Goal: Task Accomplishment & Management: Complete application form

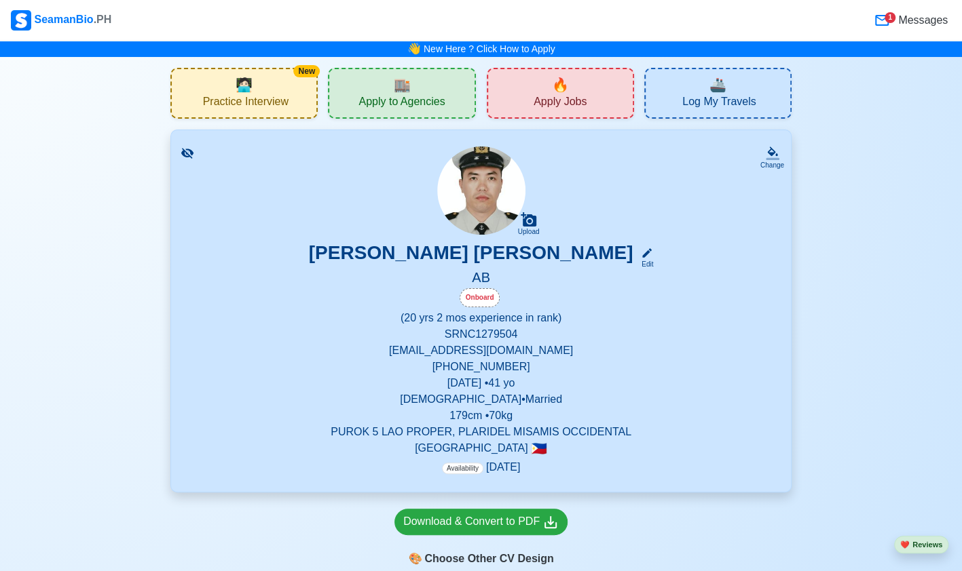
drag, startPoint x: 493, startPoint y: 333, endPoint x: 501, endPoint y: 335, distance: 8.6
click at [501, 335] on p "SRN C1279504" at bounding box center [480, 334] width 587 height 16
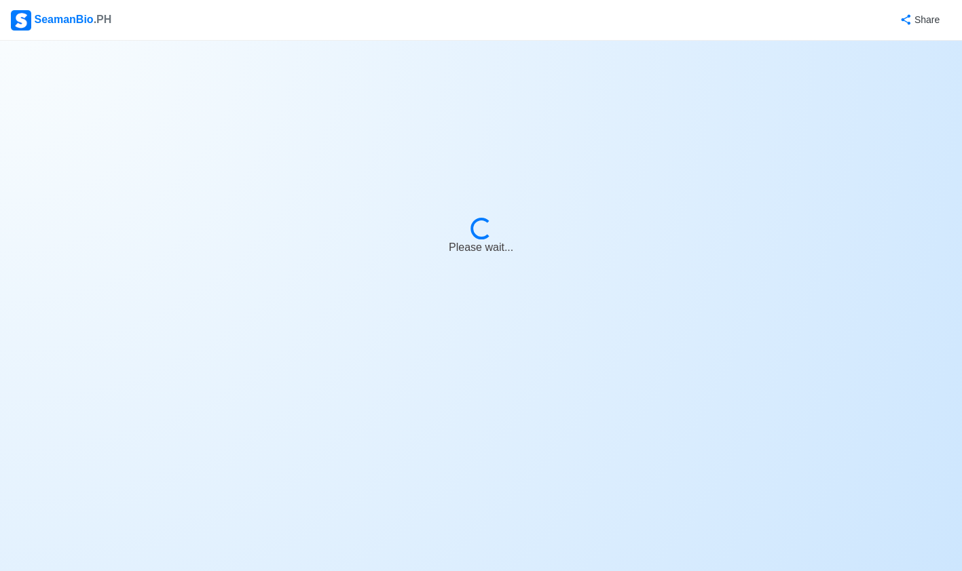
select select "Onboard"
select select "Visible for Hiring"
select select "Married"
select select "[DEMOGRAPHIC_DATA]"
select select "PH"
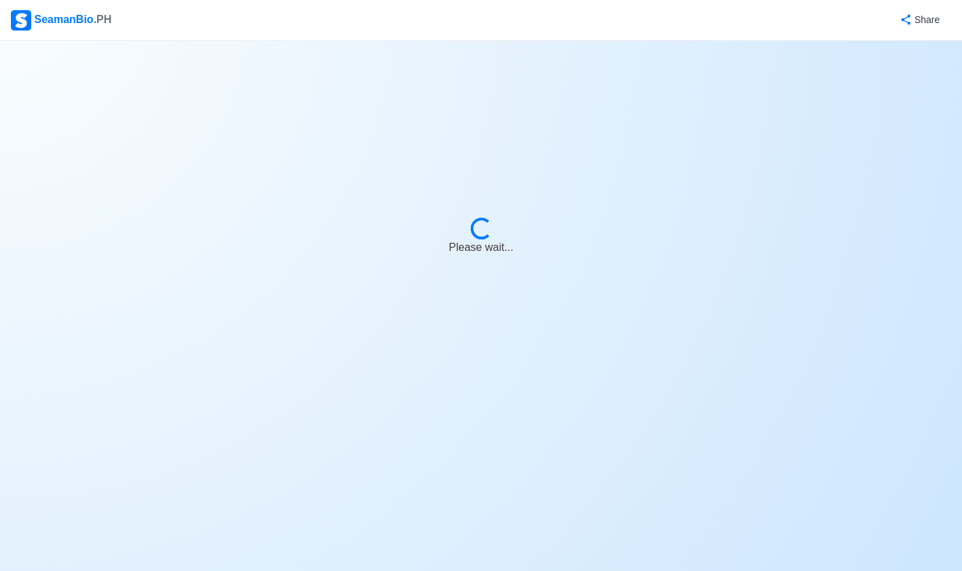
select select "20"
select select "2"
select select "1761926400000"
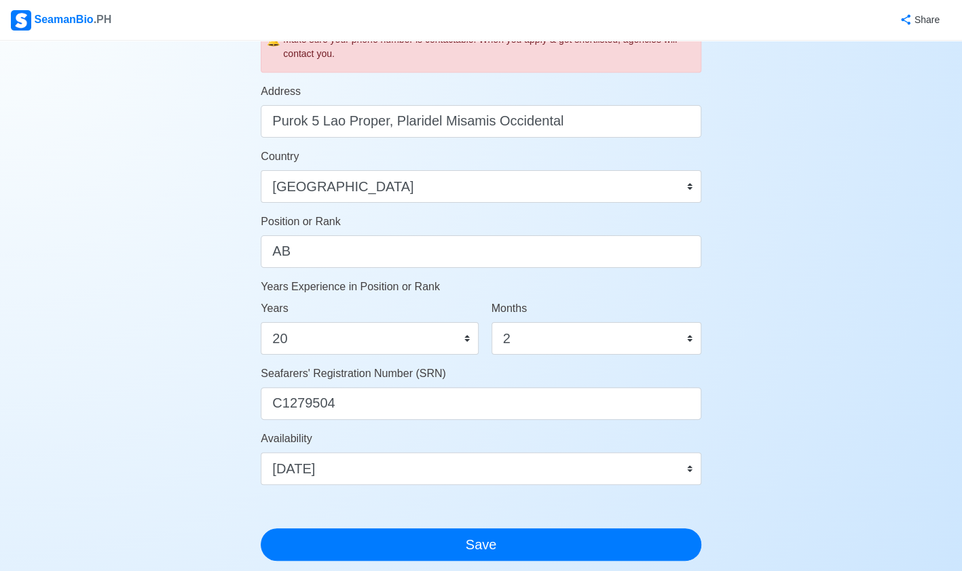
scroll to position [535, 0]
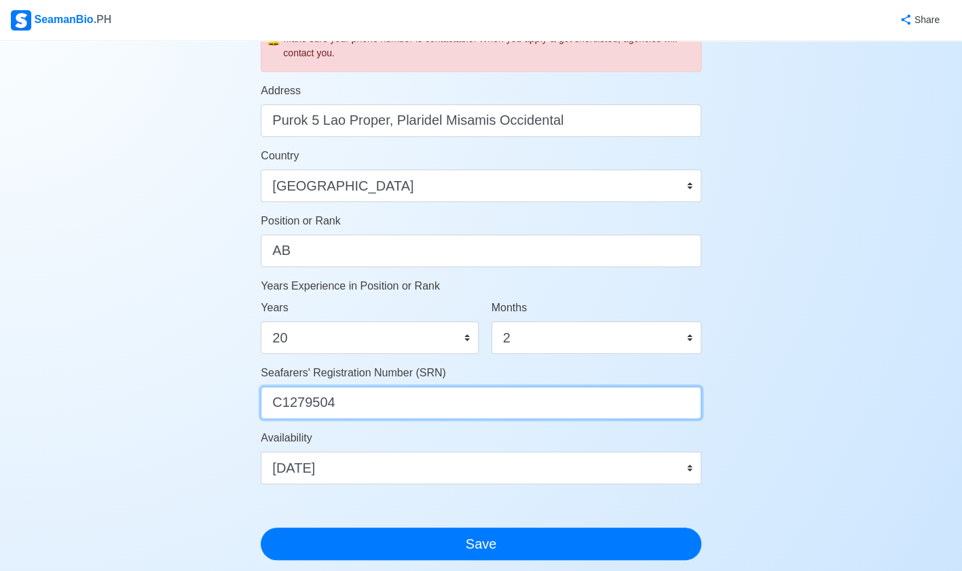
click at [447, 397] on input "C1279504" at bounding box center [481, 403] width 440 height 33
type input "C"
type input "8409090016"
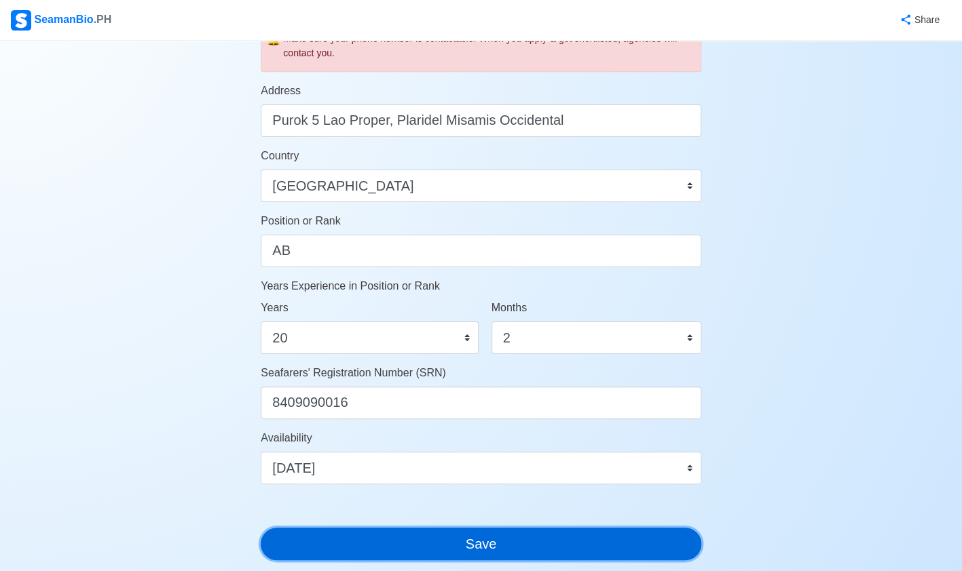
click at [490, 533] on button "Save" at bounding box center [481, 544] width 440 height 33
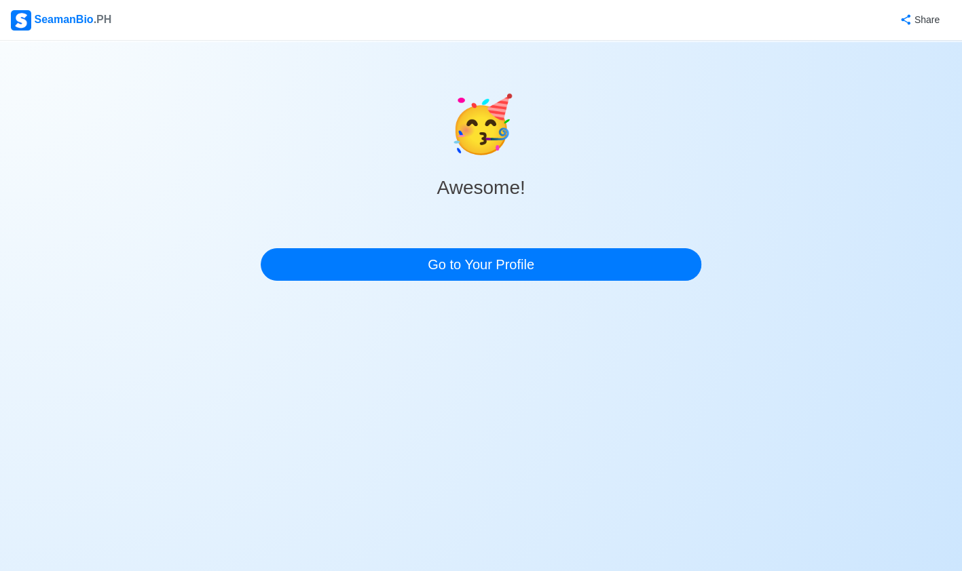
scroll to position [0, 0]
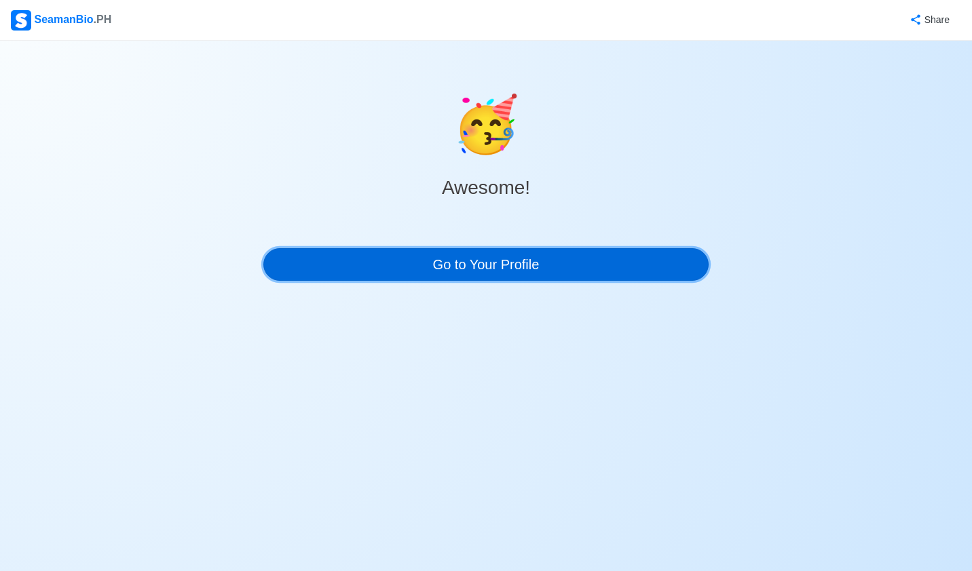
click at [457, 269] on link "Go to Your Profile" at bounding box center [485, 264] width 445 height 33
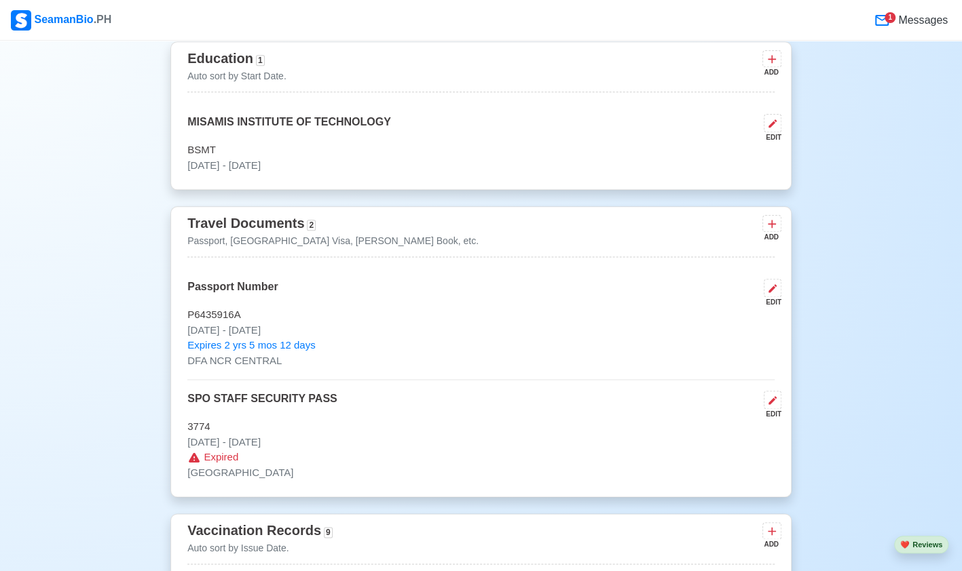
scroll to position [846, 0]
click at [770, 224] on icon at bounding box center [772, 223] width 14 height 14
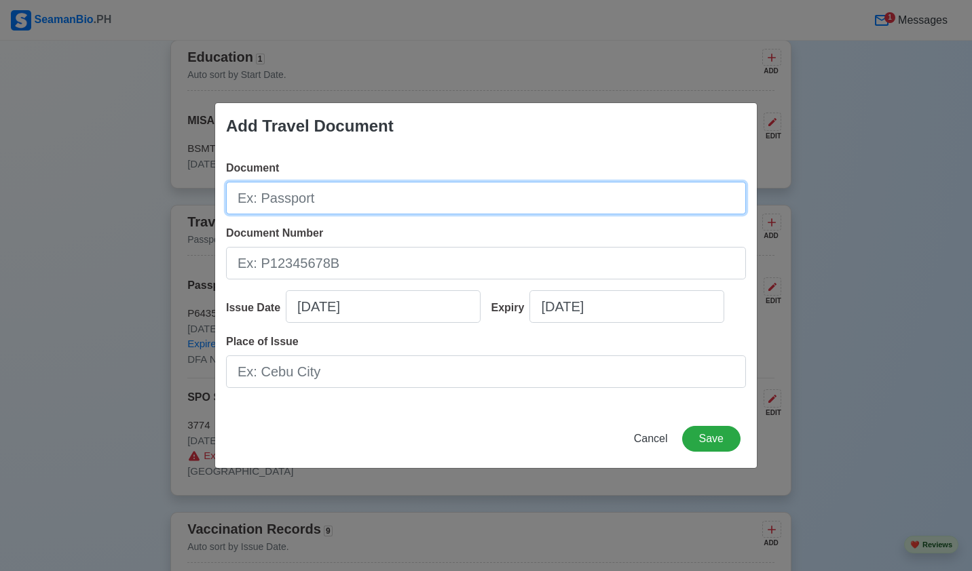
click at [422, 190] on input "Document" at bounding box center [486, 198] width 520 height 33
type input "s"
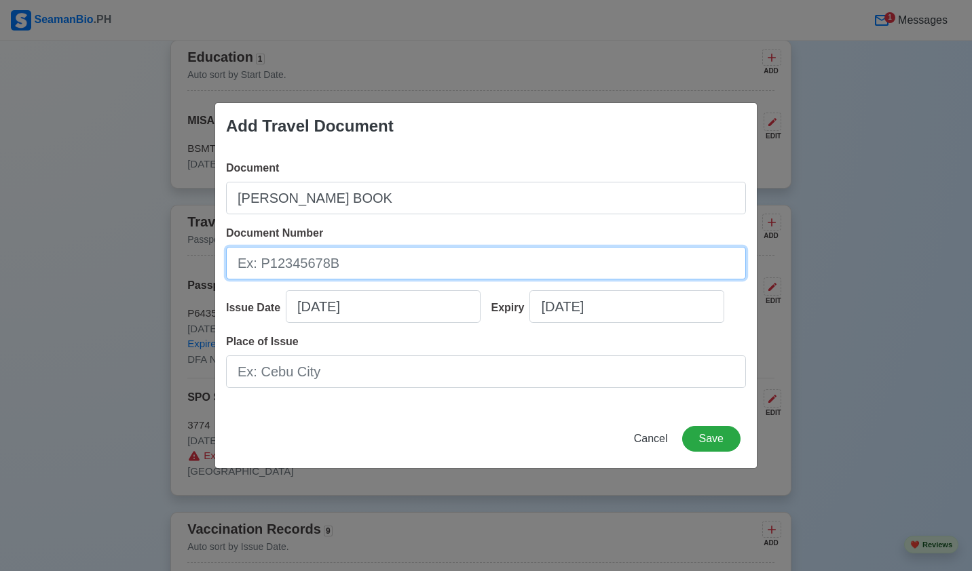
click at [403, 255] on input "Document Number" at bounding box center [486, 263] width 520 height 33
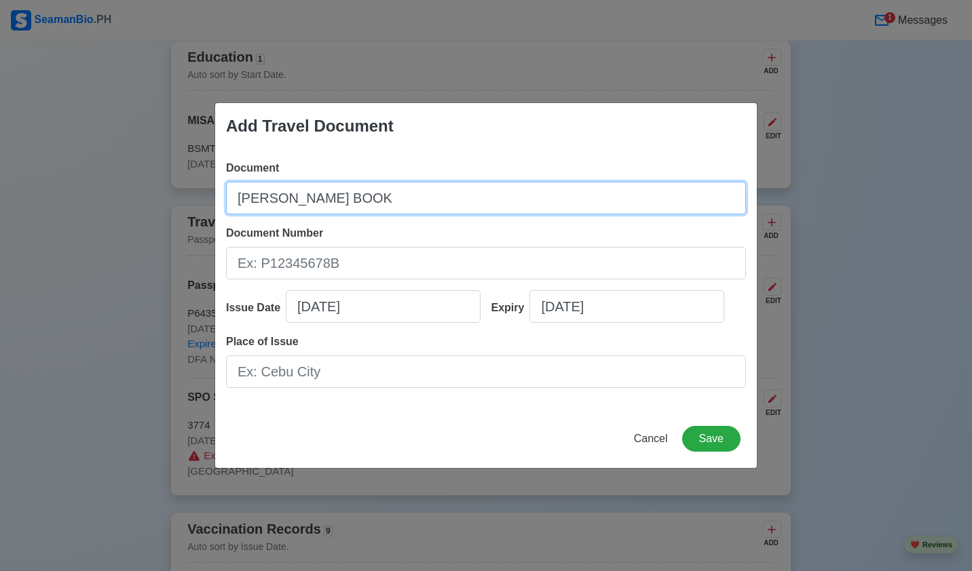
click at [379, 202] on input "[PERSON_NAME] BOOK" at bounding box center [486, 198] width 520 height 33
type input "S"
type input "SIRB"
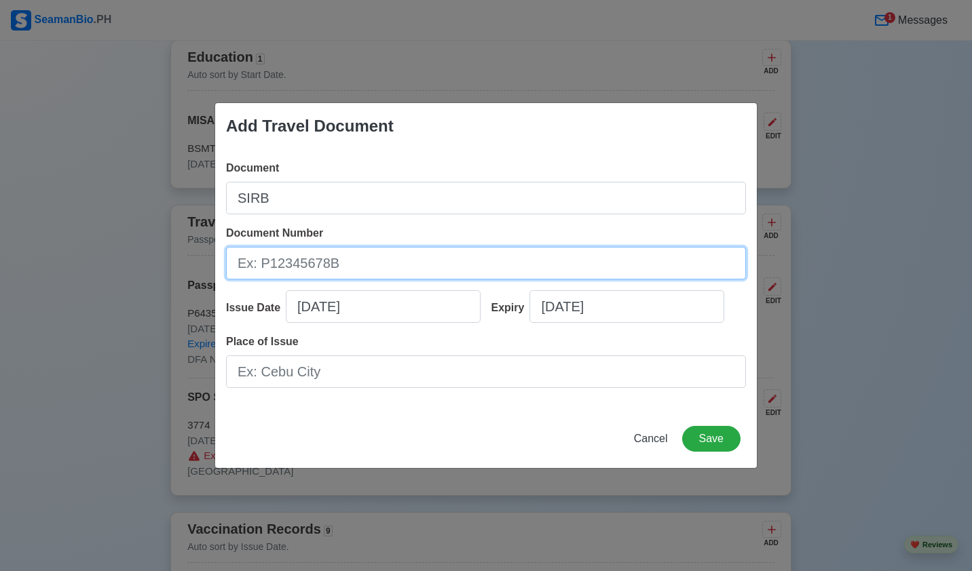
click at [345, 262] on input "Document Number" at bounding box center [486, 263] width 520 height 33
type input "C1279504"
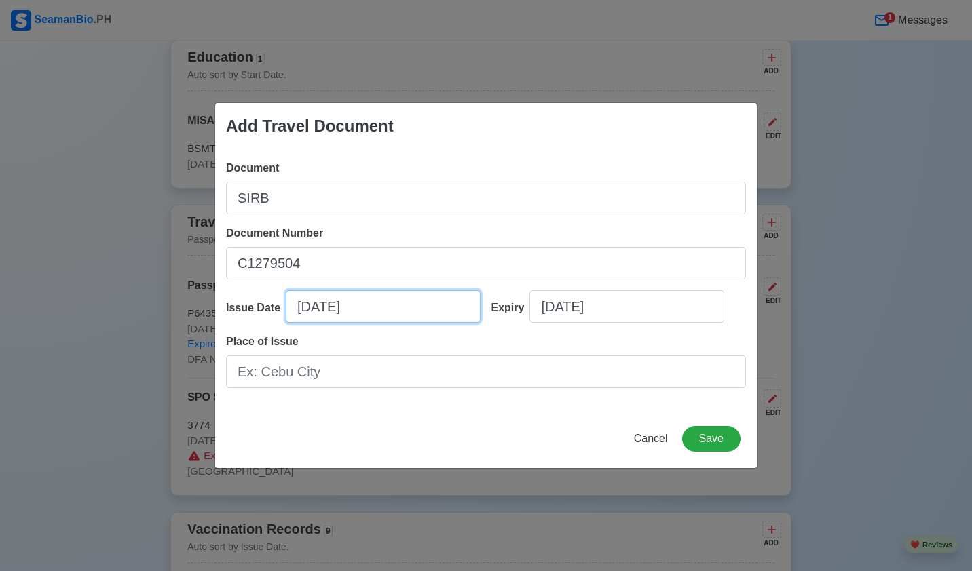
select select "****"
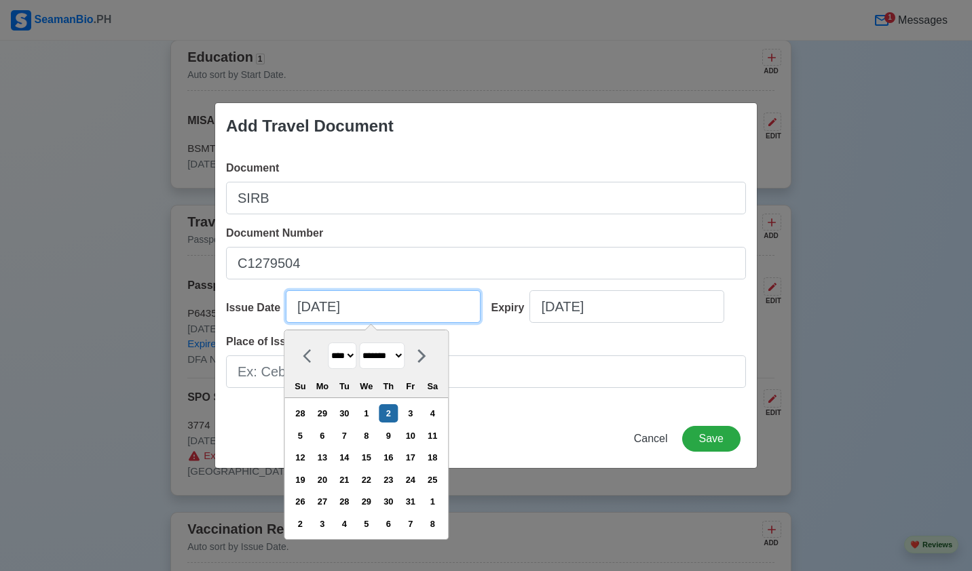
click at [373, 303] on input "[DATE]" at bounding box center [383, 306] width 195 height 33
click at [405, 352] on select "******* ******** ***** ***** *** **** **** ****** ********* ******* ******** **…" at bounding box center [381, 356] width 45 height 26
select select "***"
click at [364, 343] on select "******* ******** ***** ***** *** **** **** ****** ********* ******* ******** **…" at bounding box center [381, 356] width 45 height 26
click at [418, 498] on div "30" at bounding box center [410, 502] width 18 height 18
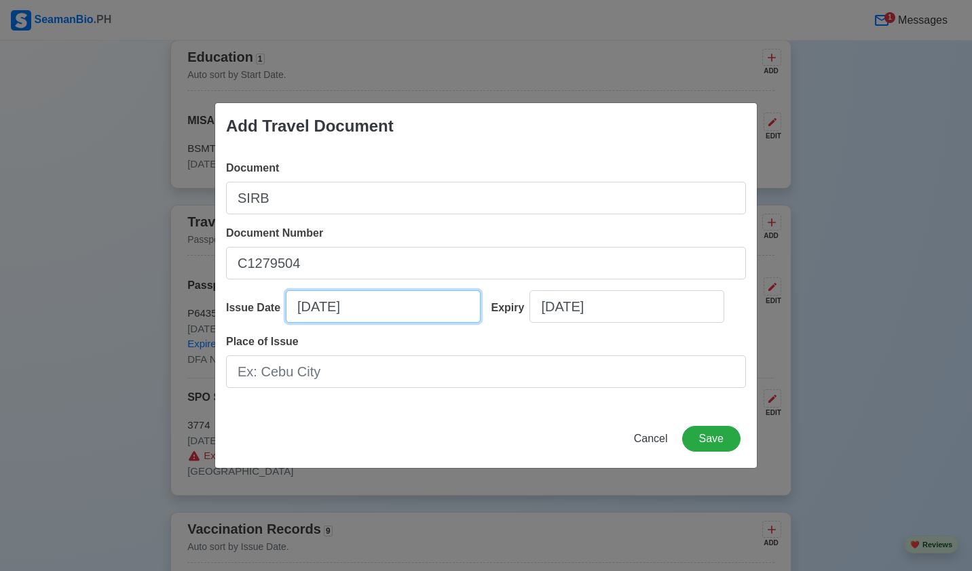
type input "[DATE]"
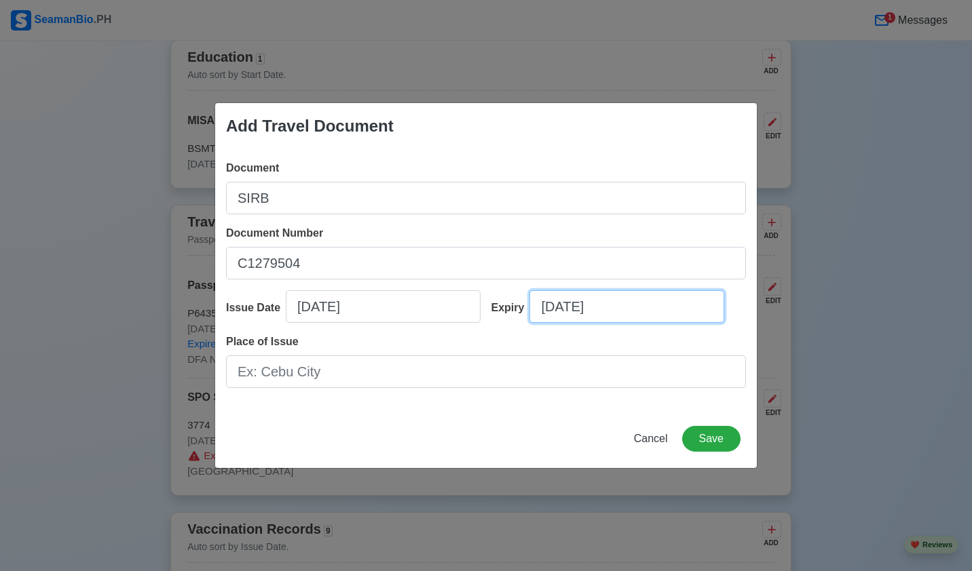
click at [630, 322] on input "[DATE]" at bounding box center [626, 306] width 195 height 33
select select "****"
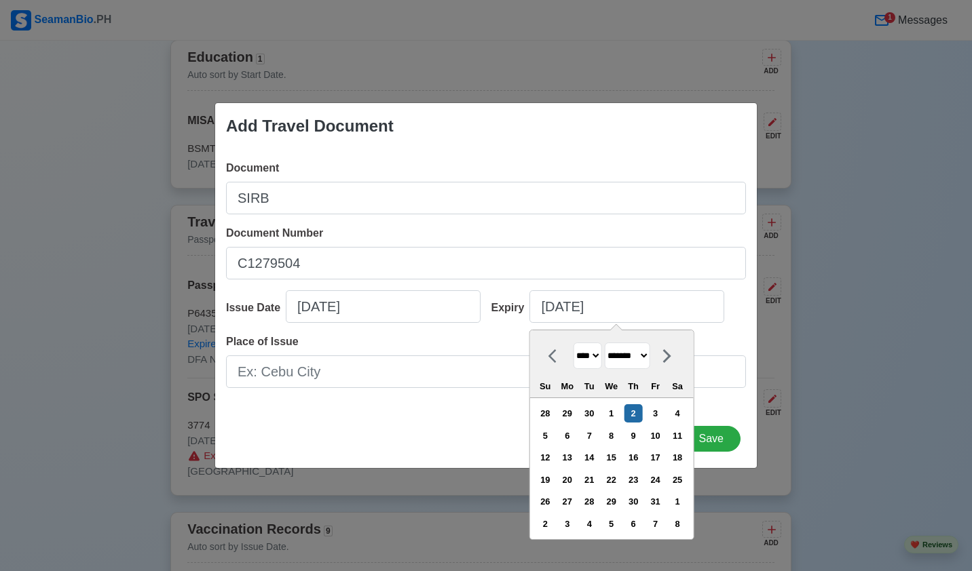
click at [650, 354] on select "******* ******** ***** ***** *** **** **** ****** ********* ******* ******** **…" at bounding box center [626, 356] width 45 height 26
select select "***"
click at [609, 343] on select "******* ******** ***** ***** *** **** **** ****** ********* ******* ******** **…" at bounding box center [626, 356] width 45 height 26
click at [597, 498] on div "27" at bounding box center [589, 502] width 18 height 18
type input "[DATE]"
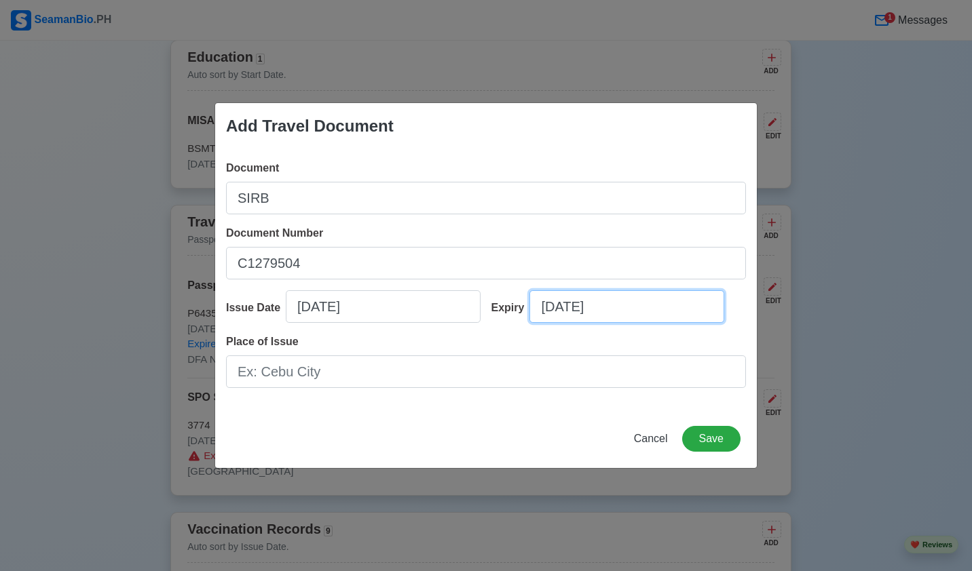
click at [618, 310] on input "[DATE]" at bounding box center [626, 306] width 195 height 33
select select "****"
select select "***"
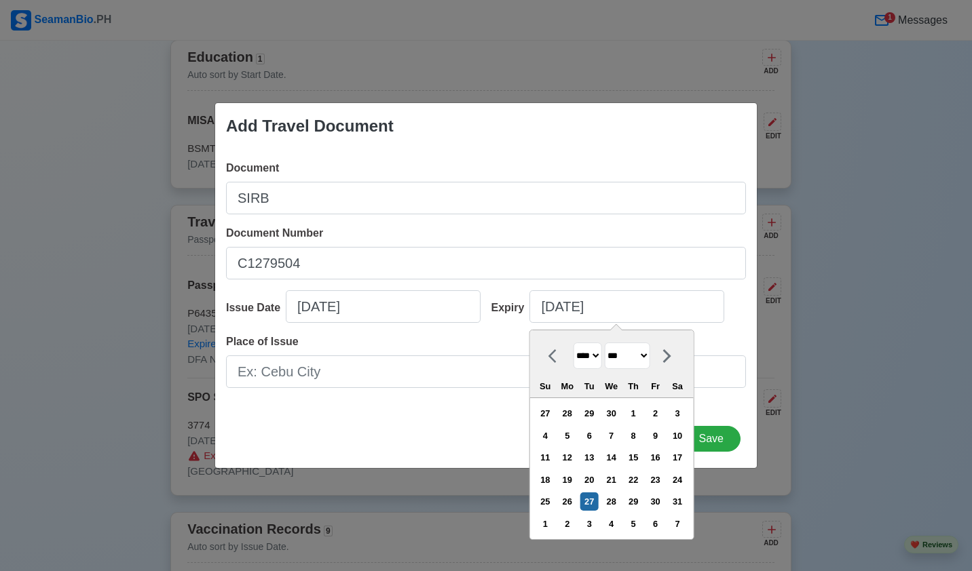
click at [599, 356] on select "**** **** **** **** **** **** **** **** **** **** **** **** **** **** **** ****…" at bounding box center [587, 356] width 29 height 26
select select "****"
click at [573, 343] on select "**** **** **** **** **** **** **** **** **** **** **** **** **** **** **** ****…" at bounding box center [587, 356] width 29 height 26
click at [499, 398] on div "Document SIRB Document Number C1279504 Issue Date [DATE] Expiry [DATE] [DATE] *…" at bounding box center [486, 279] width 542 height 261
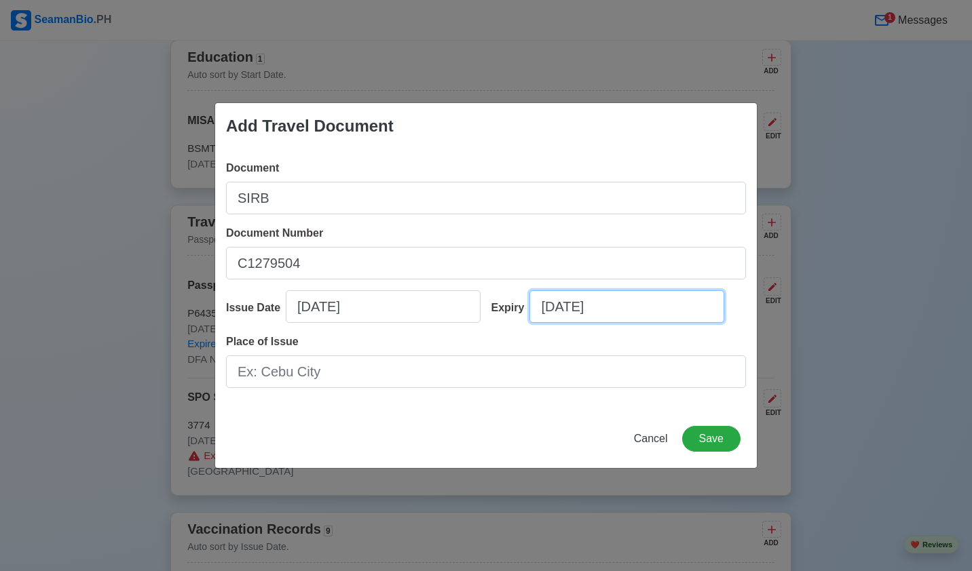
click at [626, 315] on input "[DATE]" at bounding box center [626, 306] width 195 height 33
select select "****"
select select "***"
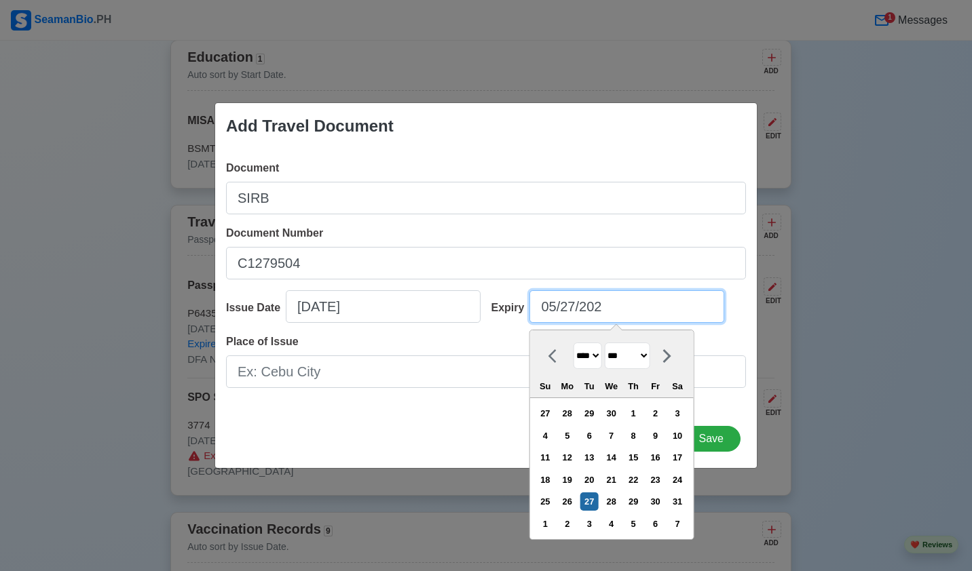
type input "[DATE]"
select select "****"
type input "[DATE]"
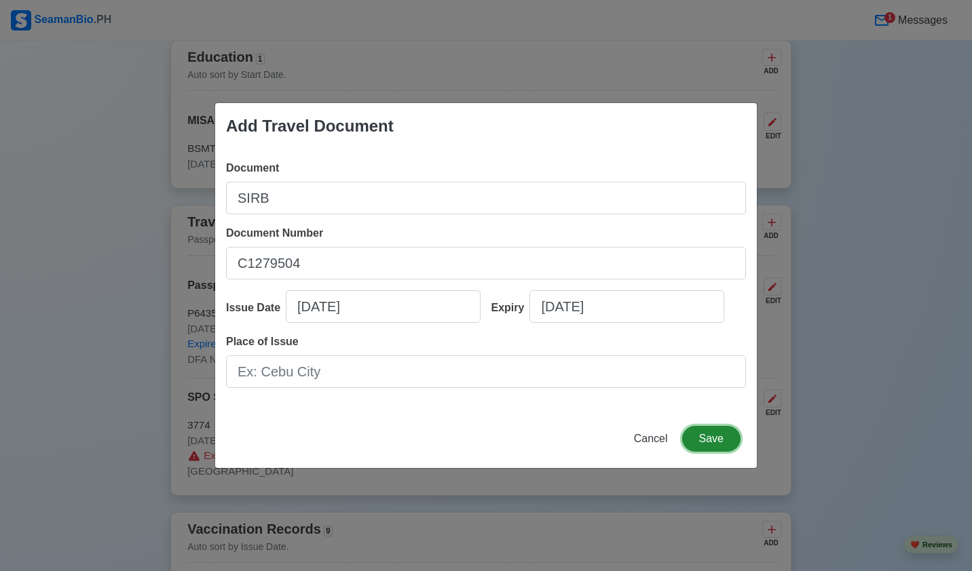
click at [721, 440] on button "Save" at bounding box center [711, 439] width 58 height 26
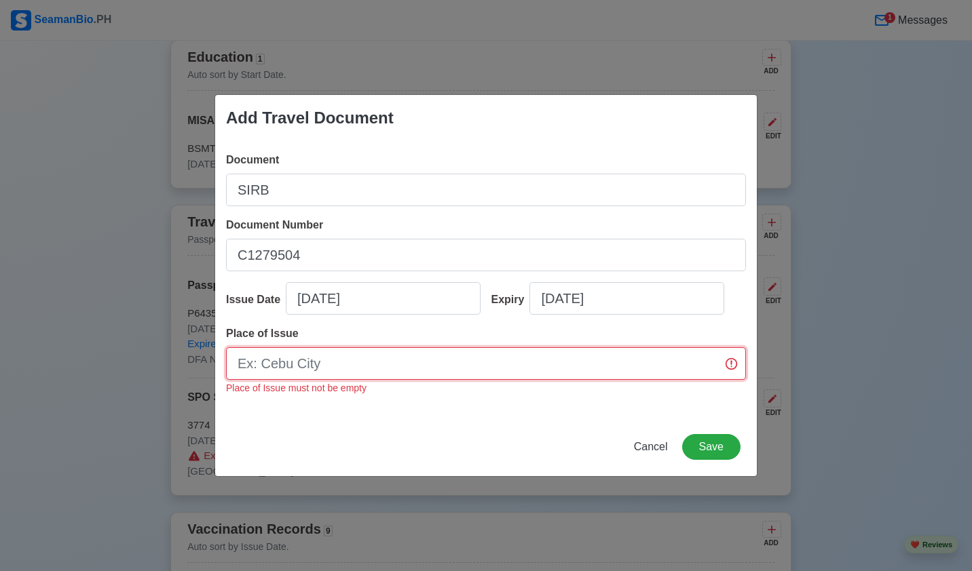
click at [648, 367] on input "Place of Issue" at bounding box center [486, 364] width 520 height 33
type input "[GEOGRAPHIC_DATA]"
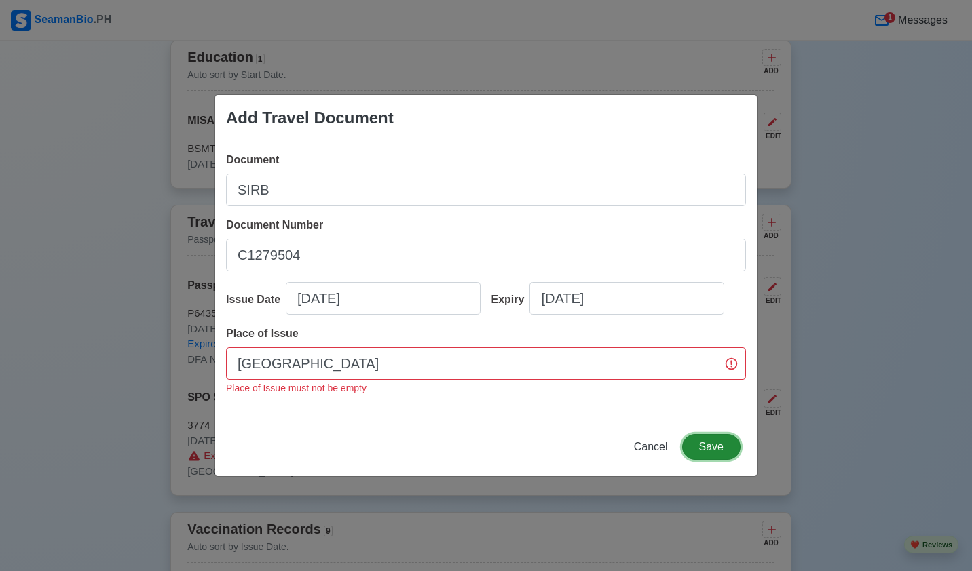
click at [715, 445] on button "Save" at bounding box center [711, 447] width 58 height 26
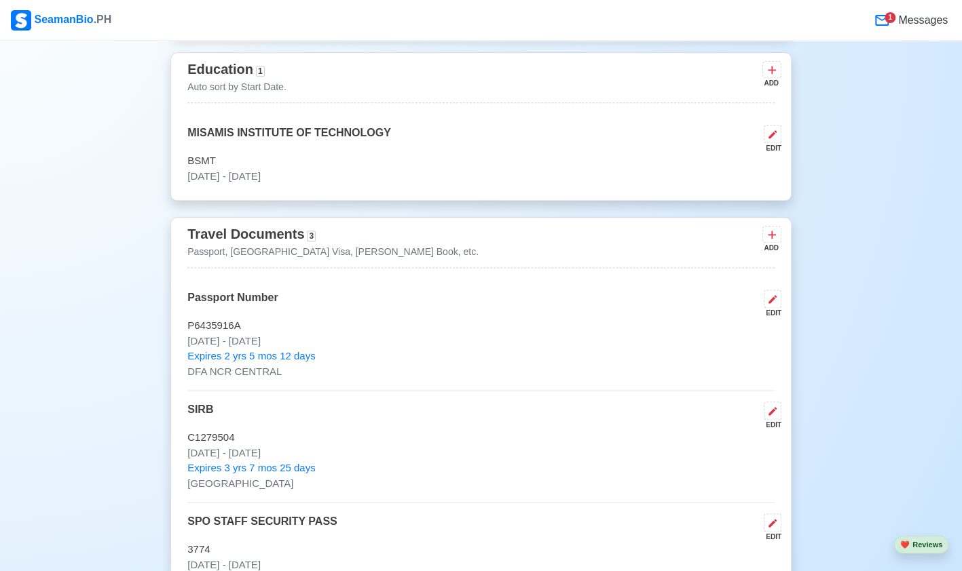
scroll to position [835, 0]
click at [770, 233] on icon at bounding box center [772, 234] width 14 height 14
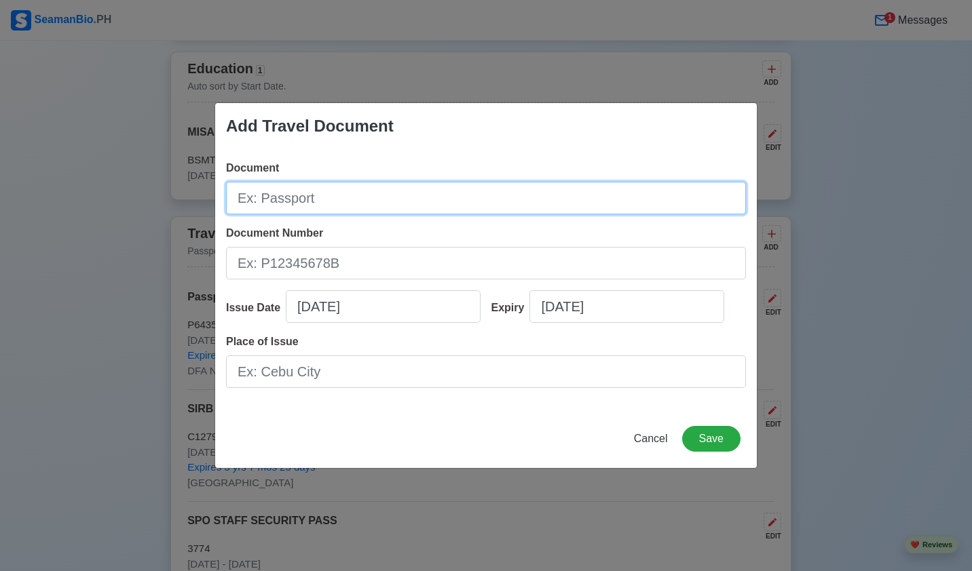
click at [478, 198] on input "Document" at bounding box center [486, 198] width 520 height 33
click at [263, 201] on input "E-REISTRATION" at bounding box center [486, 198] width 520 height 33
type input "E-REGISTRATION"
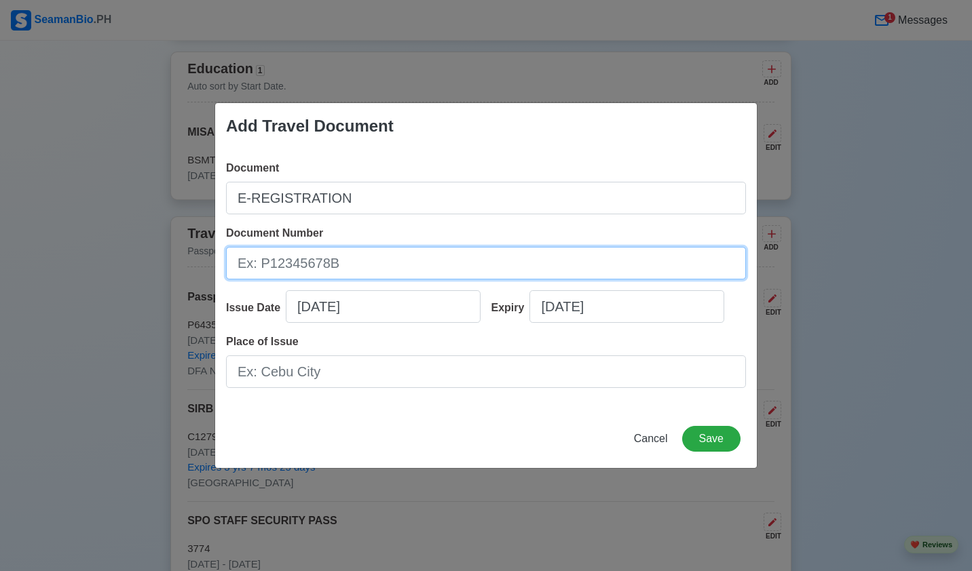
click at [342, 252] on input "Document Number" at bounding box center [486, 263] width 520 height 33
type input "2018070403376"
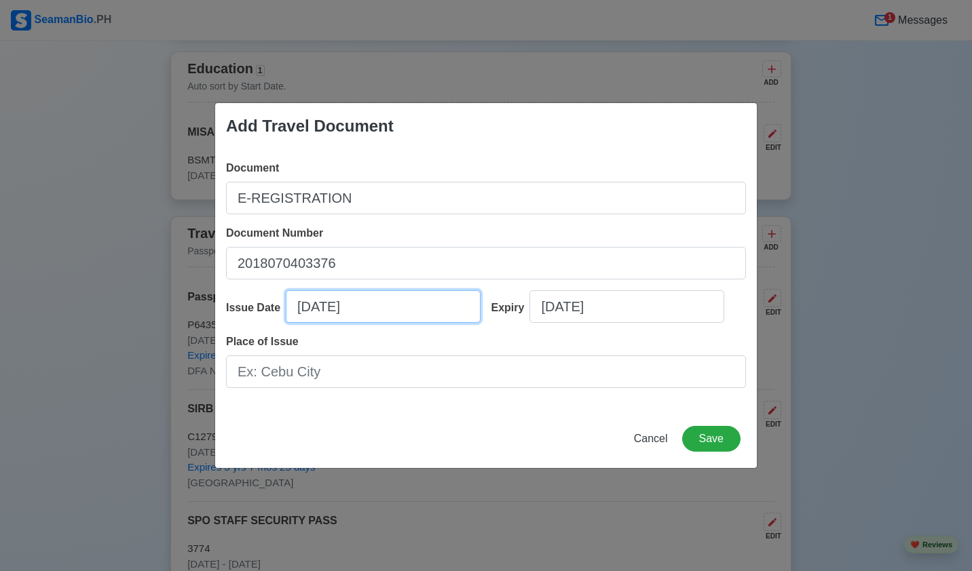
select select "****"
select select "*******"
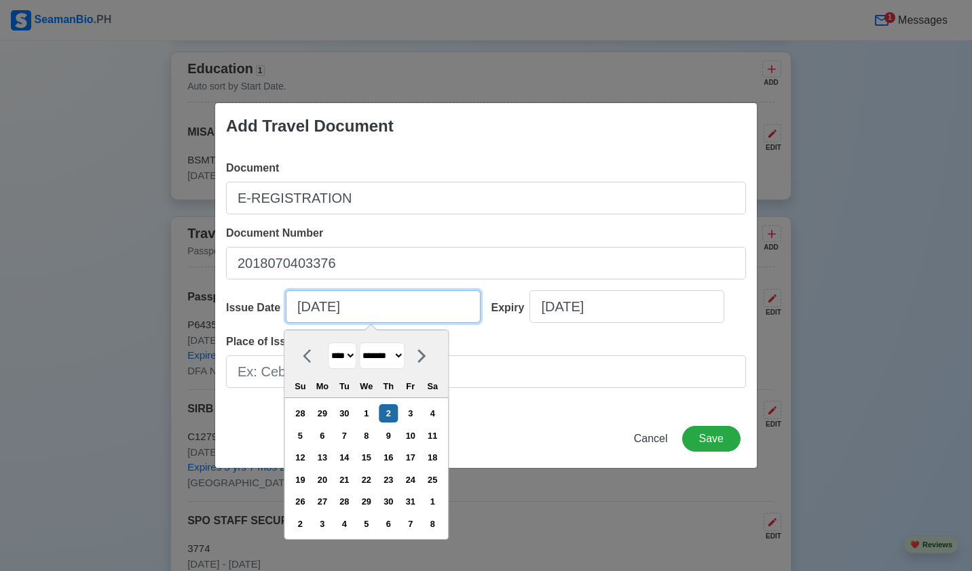
click at [367, 303] on input "[DATE]" at bounding box center [383, 306] width 195 height 33
click at [702, 466] on div "Cancel Save" at bounding box center [486, 447] width 542 height 42
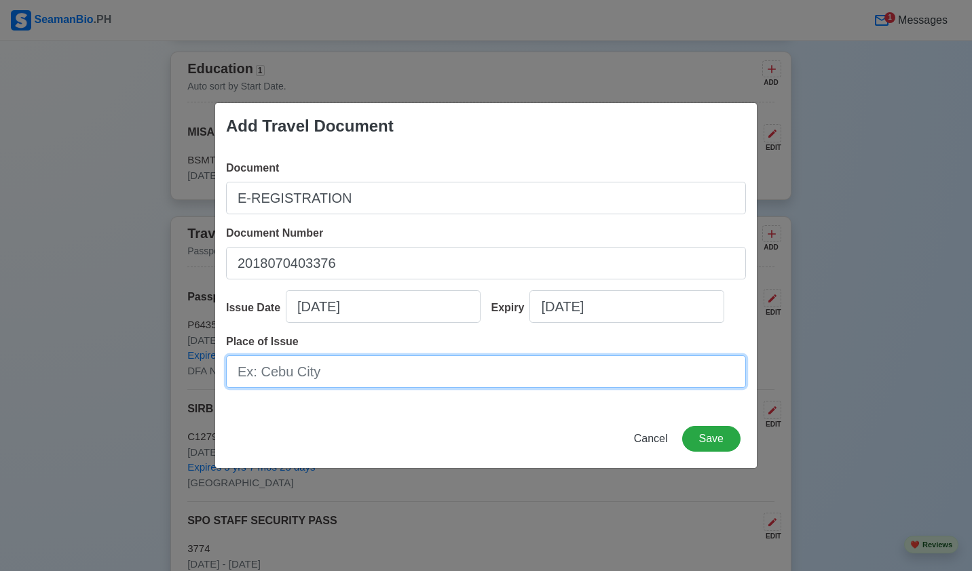
click at [341, 380] on input "Place of Issue" at bounding box center [486, 372] width 520 height 33
type input "MANILA [GEOGRAPHIC_DATA]"
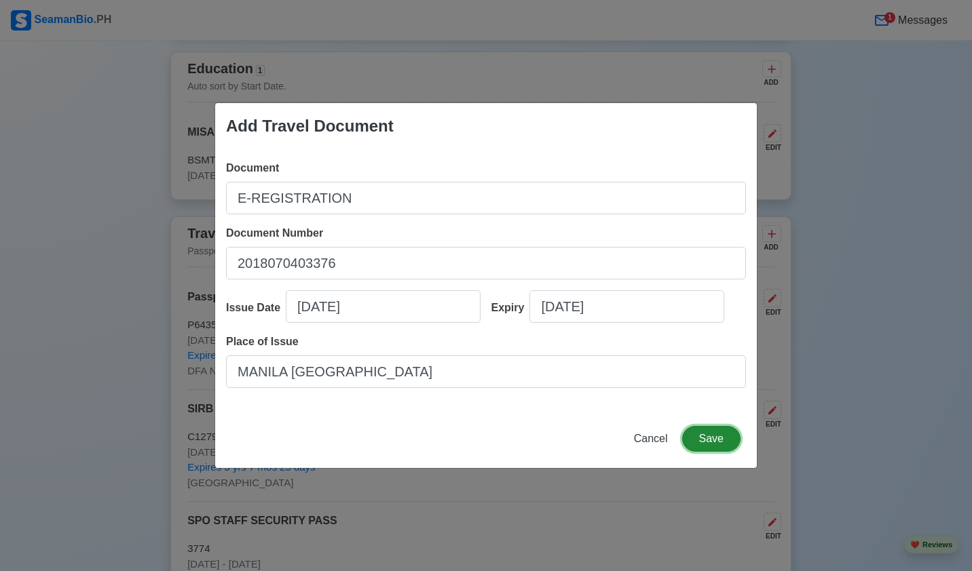
click at [700, 434] on button "Save" at bounding box center [711, 439] width 58 height 26
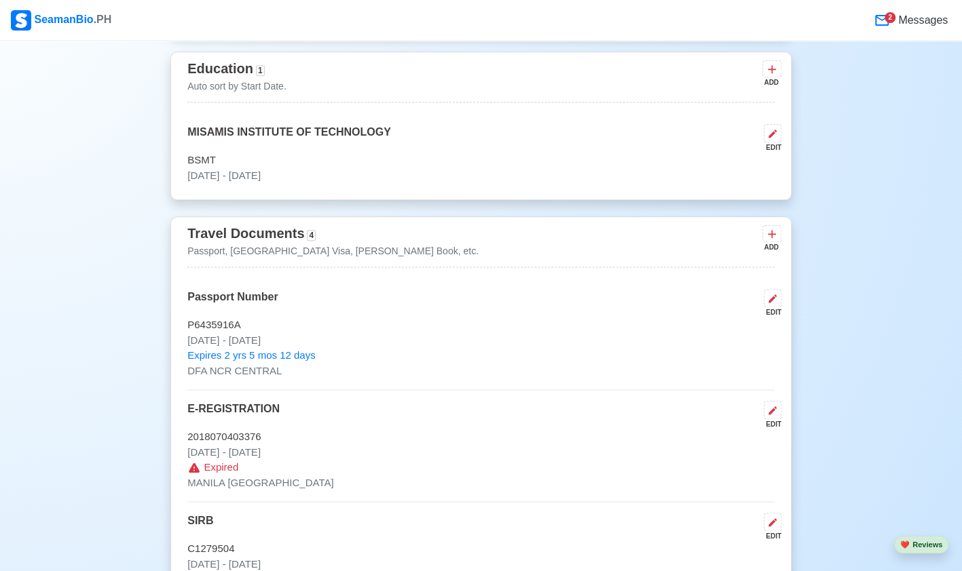
click at [776, 409] on icon at bounding box center [772, 410] width 11 height 11
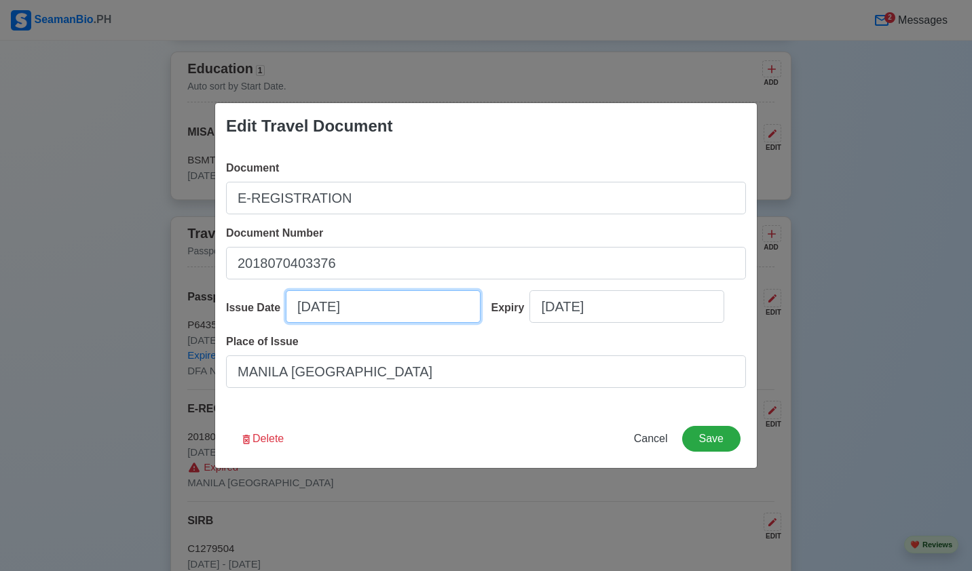
click at [376, 303] on input "[DATE]" at bounding box center [383, 306] width 195 height 33
select select "****"
select select "*******"
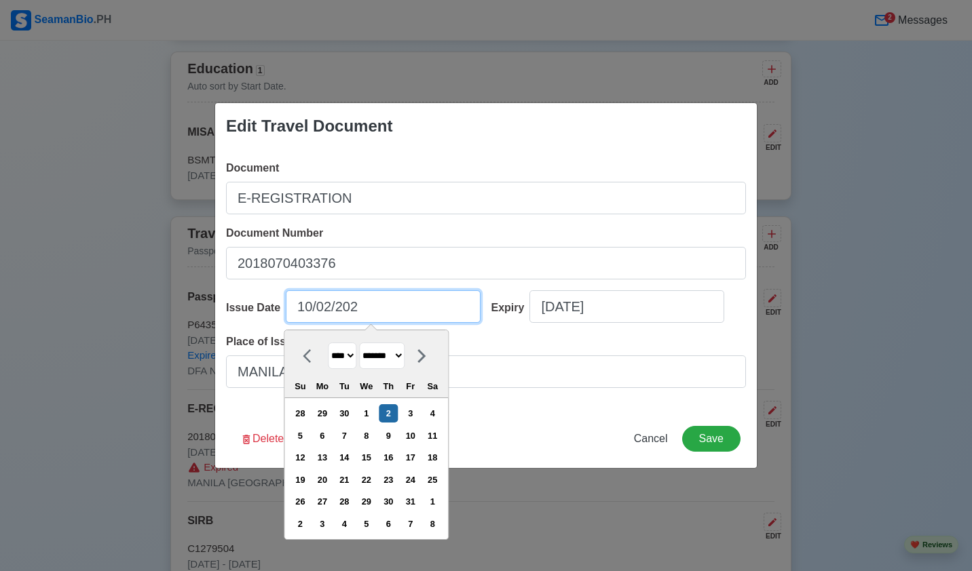
type input "[DATE]"
select select "****"
type input "[DATE]"
select select "****"
type input "[DATE]"
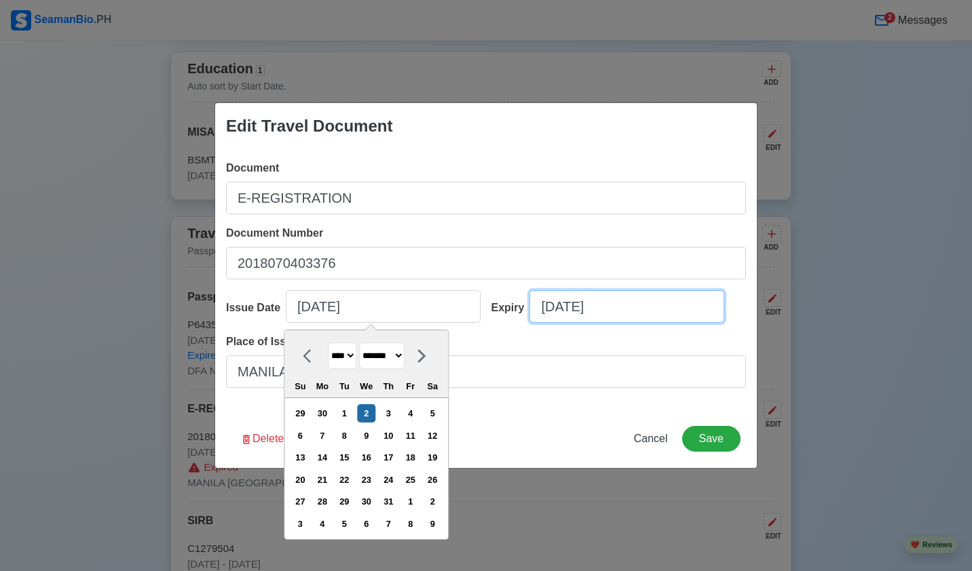
select select "****"
select select "*******"
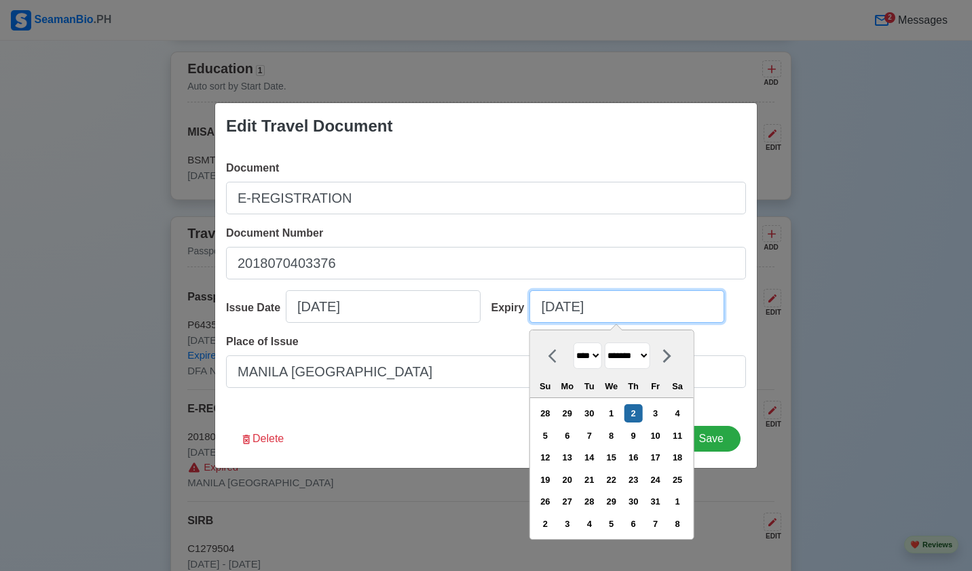
click at [628, 308] on input "[DATE]" at bounding box center [626, 306] width 195 height 33
type input "[DATE]"
select select "****"
type input "[DATE]"
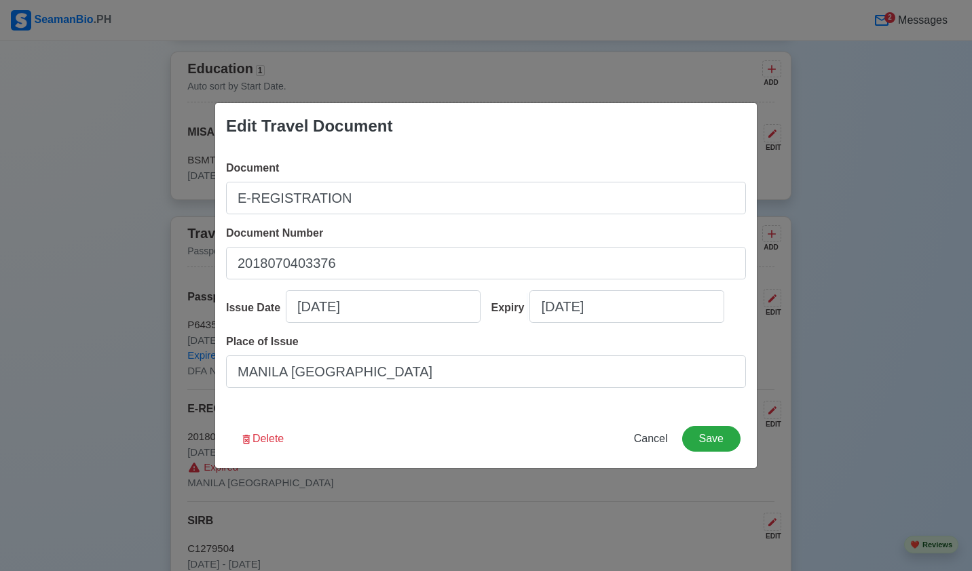
click at [436, 434] on div "Delete Cancel Save" at bounding box center [486, 447] width 542 height 42
click at [712, 436] on button "Save" at bounding box center [711, 439] width 58 height 26
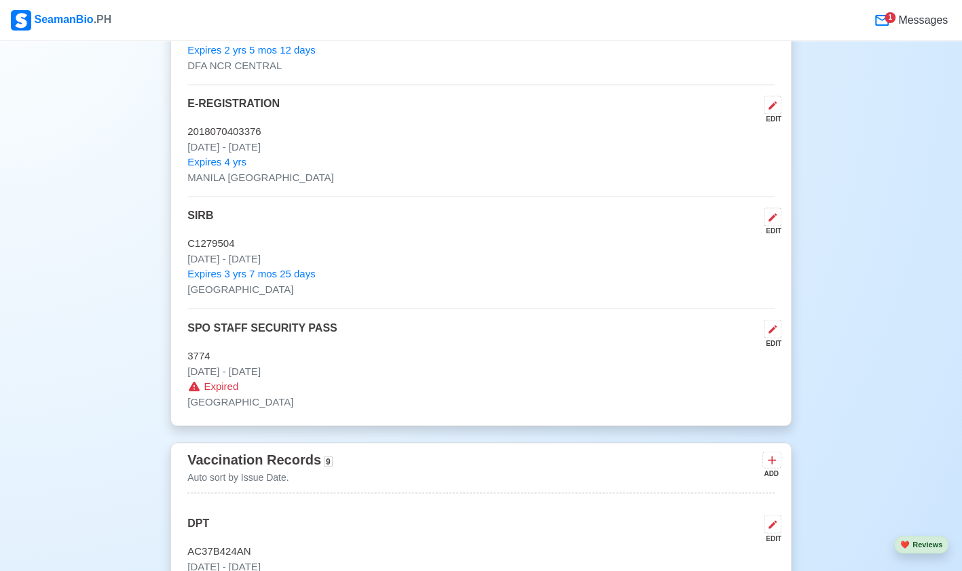
scroll to position [1140, 0]
click at [775, 326] on icon at bounding box center [772, 330] width 8 height 8
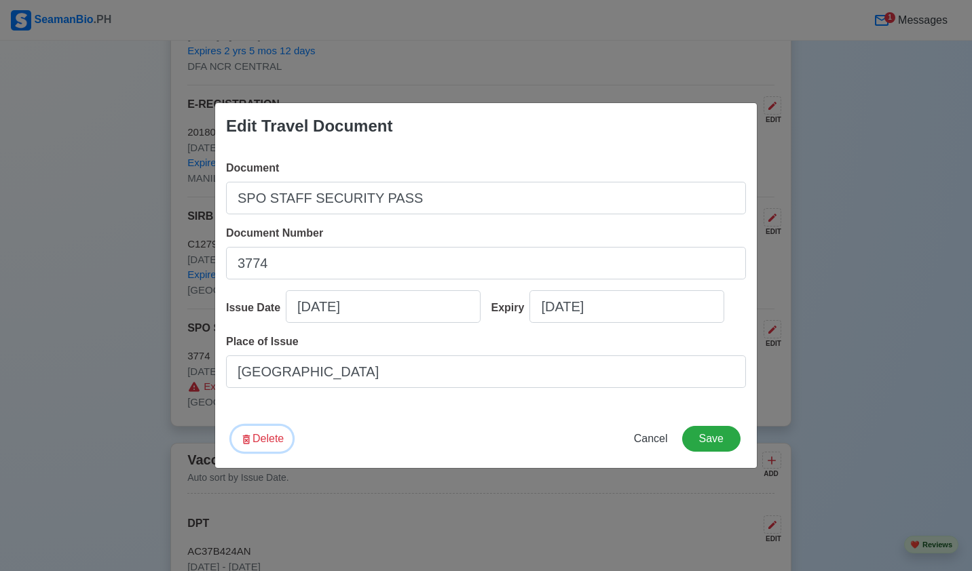
click at [260, 440] on button "Delete" at bounding box center [261, 439] width 61 height 26
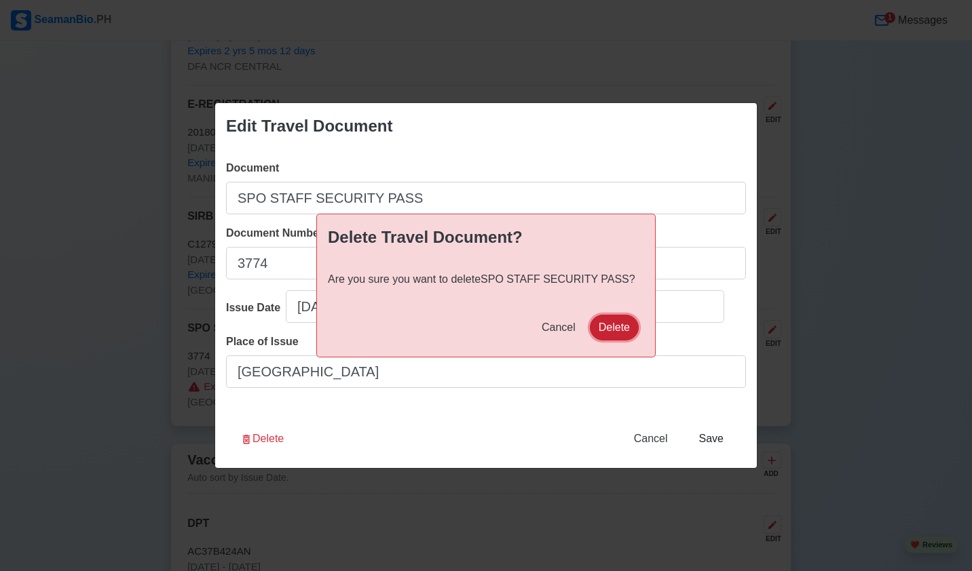
click at [598, 330] on button "Delete" at bounding box center [614, 328] width 49 height 26
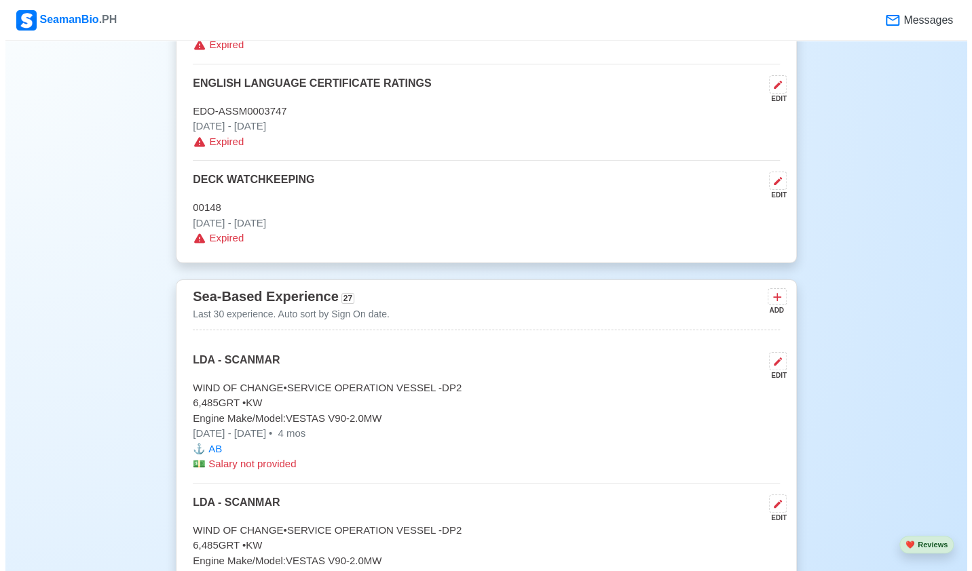
scroll to position [5542, 0]
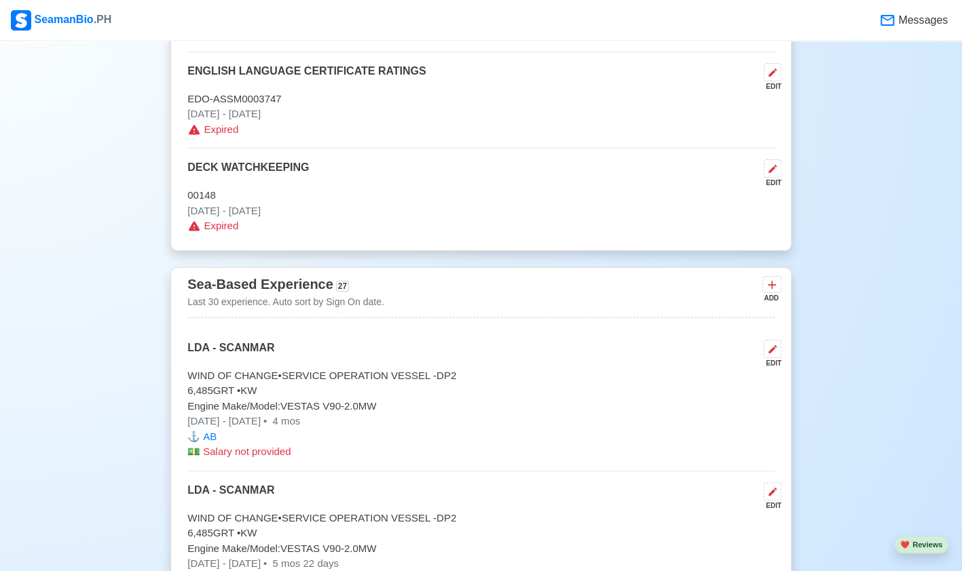
click at [770, 345] on icon at bounding box center [772, 349] width 8 height 8
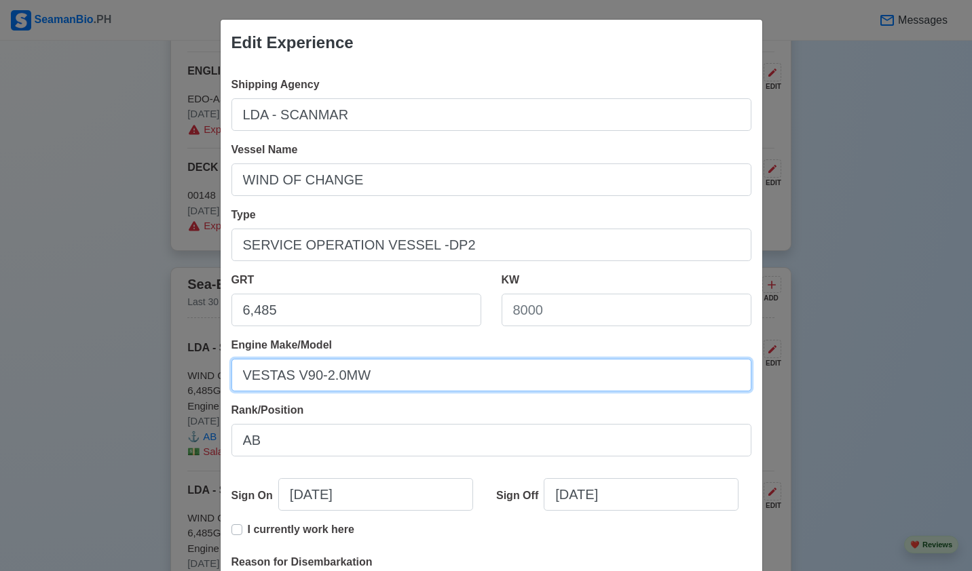
click at [506, 369] on input "VESTAS V90-2.0MW" at bounding box center [491, 375] width 520 height 33
type input "V"
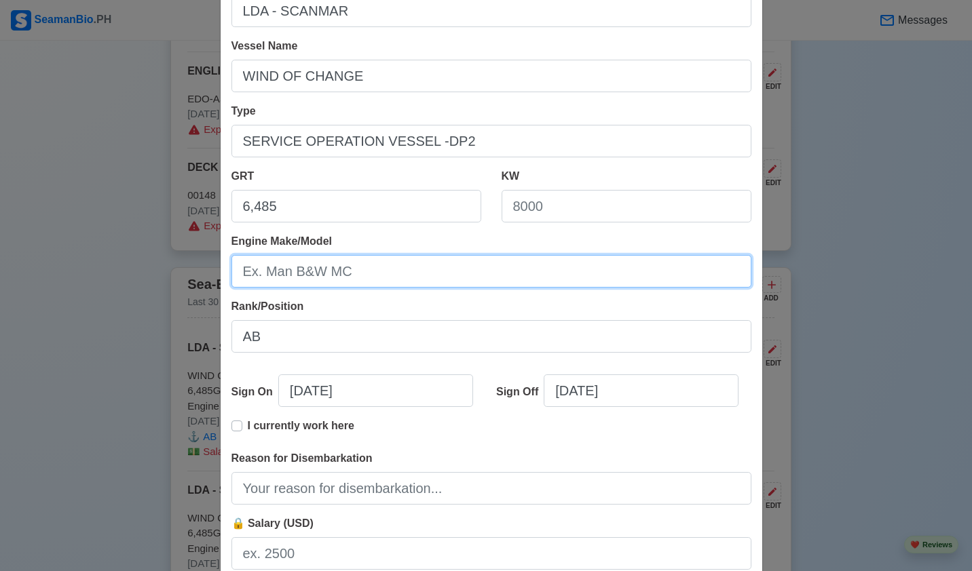
scroll to position [201, 0]
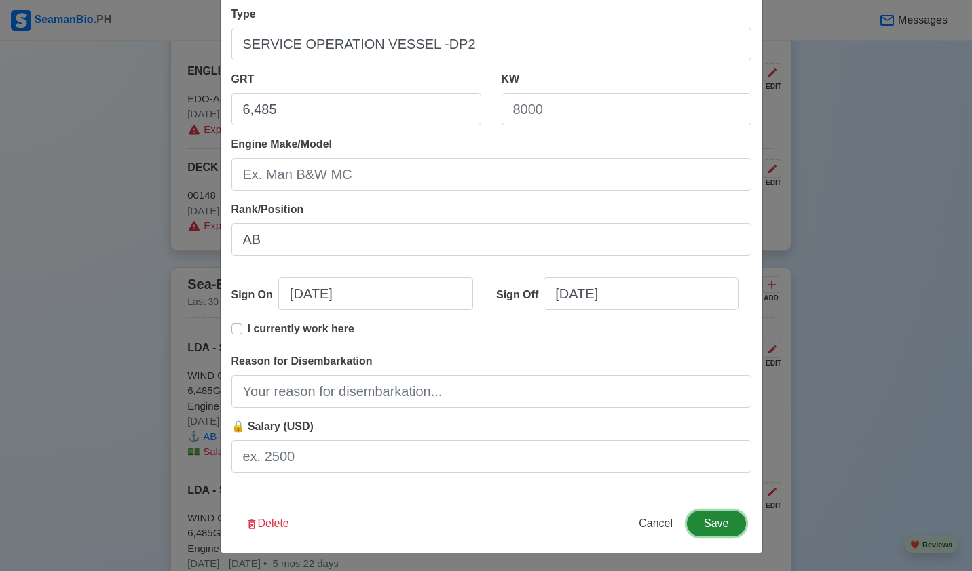
click at [714, 517] on button "Save" at bounding box center [716, 524] width 58 height 26
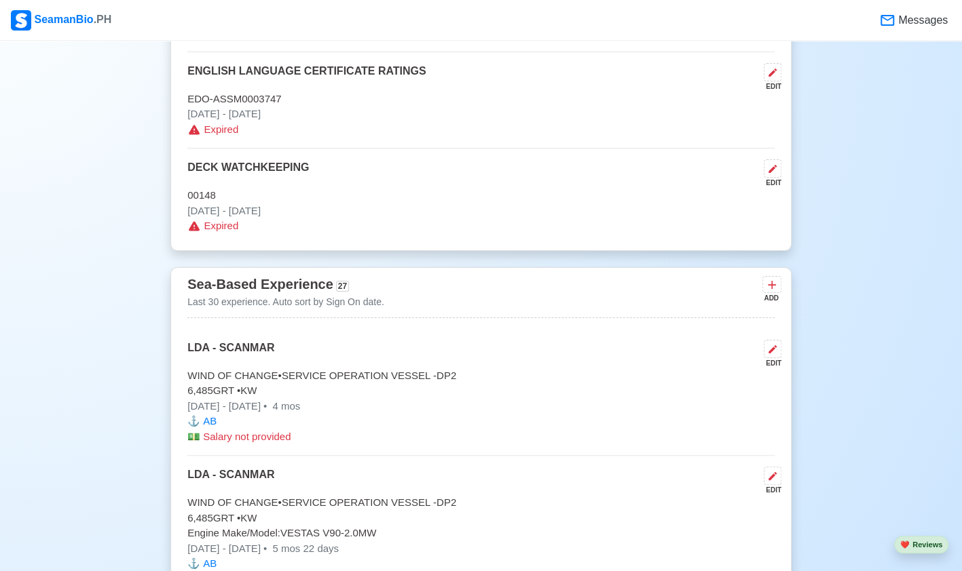
click at [770, 471] on icon at bounding box center [772, 476] width 11 height 11
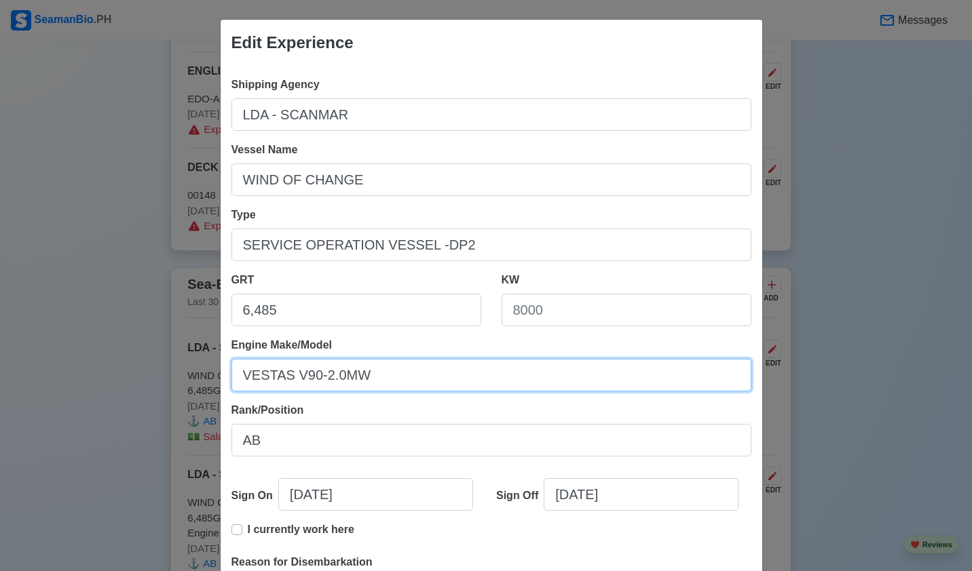
click at [419, 386] on input "VESTAS V90-2.0MW" at bounding box center [491, 375] width 520 height 33
type input "V"
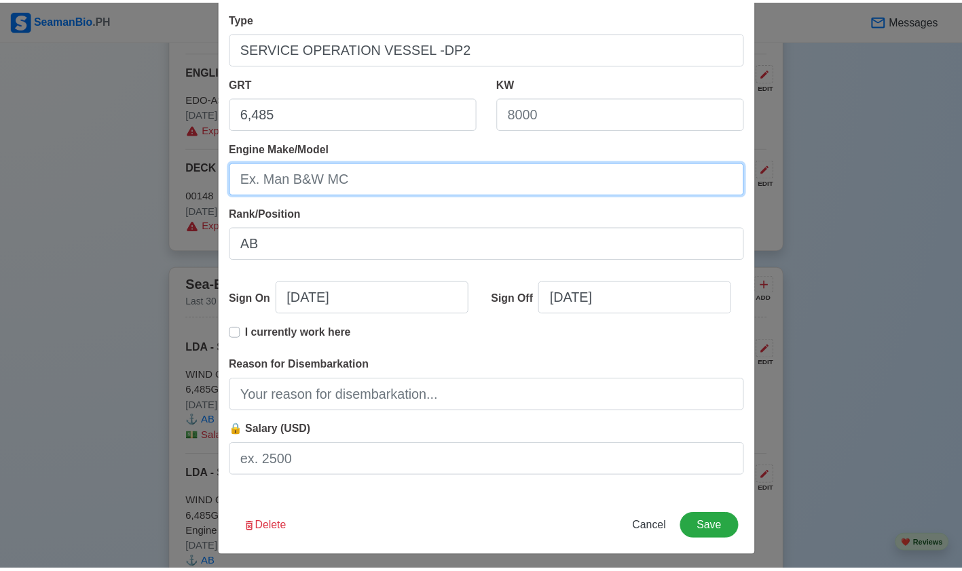
scroll to position [199, 0]
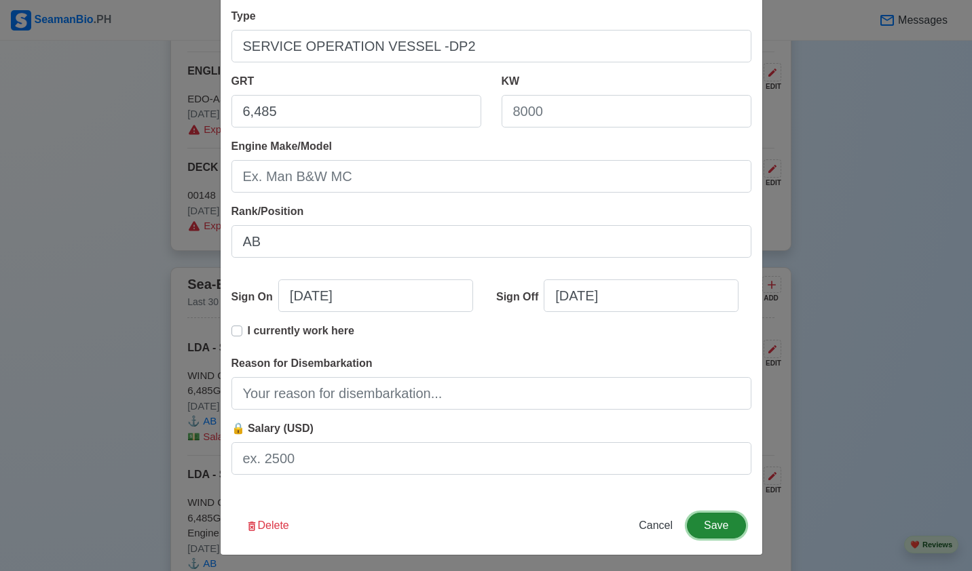
click at [703, 524] on button "Save" at bounding box center [716, 526] width 58 height 26
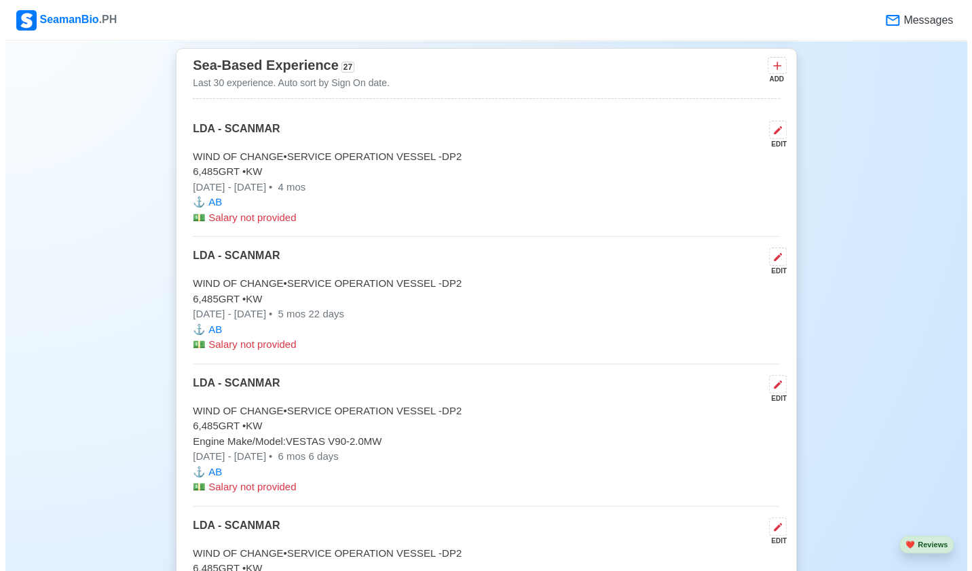
scroll to position [5762, 0]
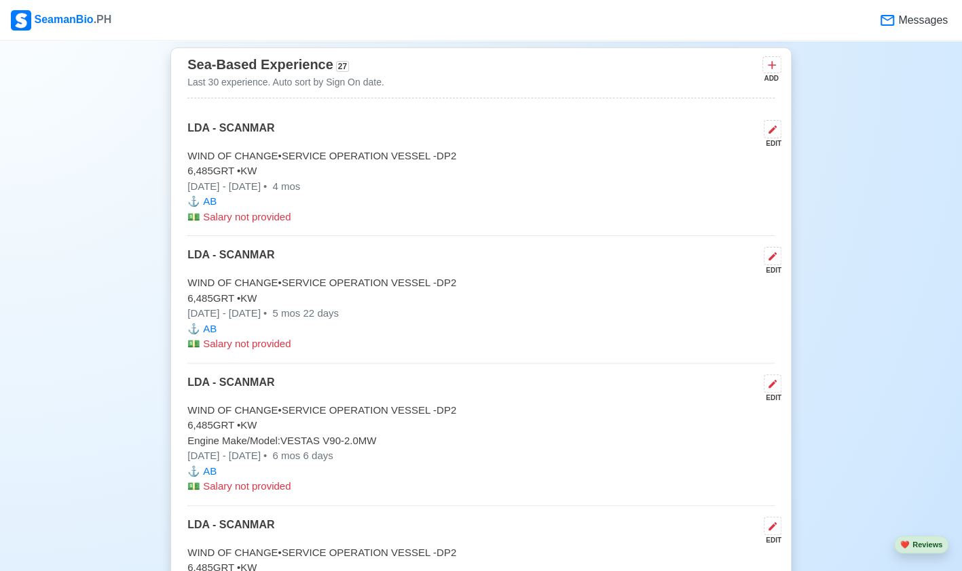
click at [767, 379] on icon at bounding box center [772, 384] width 11 height 11
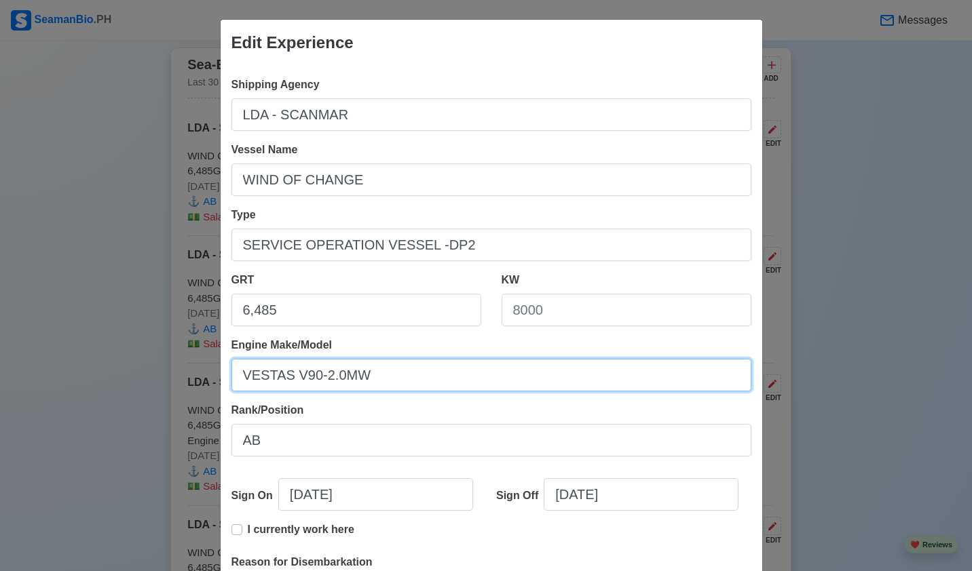
click at [573, 373] on input "VESTAS V90-2.0MW" at bounding box center [491, 375] width 520 height 33
type input "V"
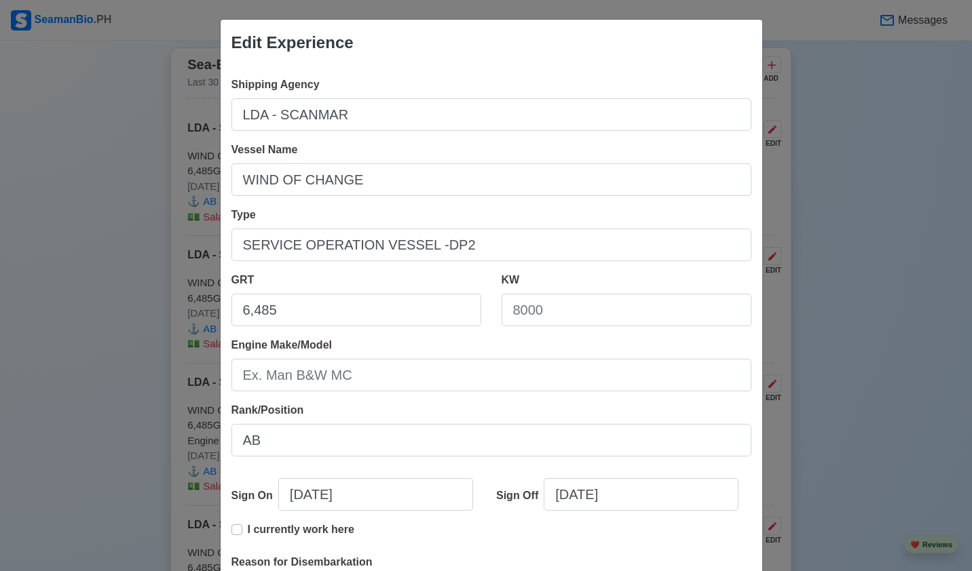
click at [795, 394] on div "Edit Experience Shipping Agency LDA - SCANMAR Vessel Name WIND OF CHANGE Type S…" at bounding box center [486, 285] width 972 height 571
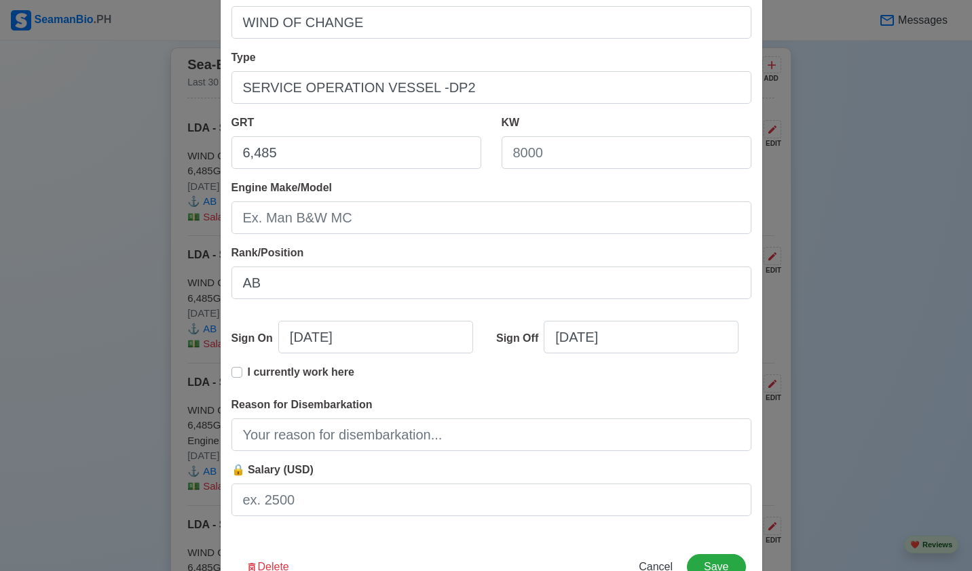
scroll to position [201, 0]
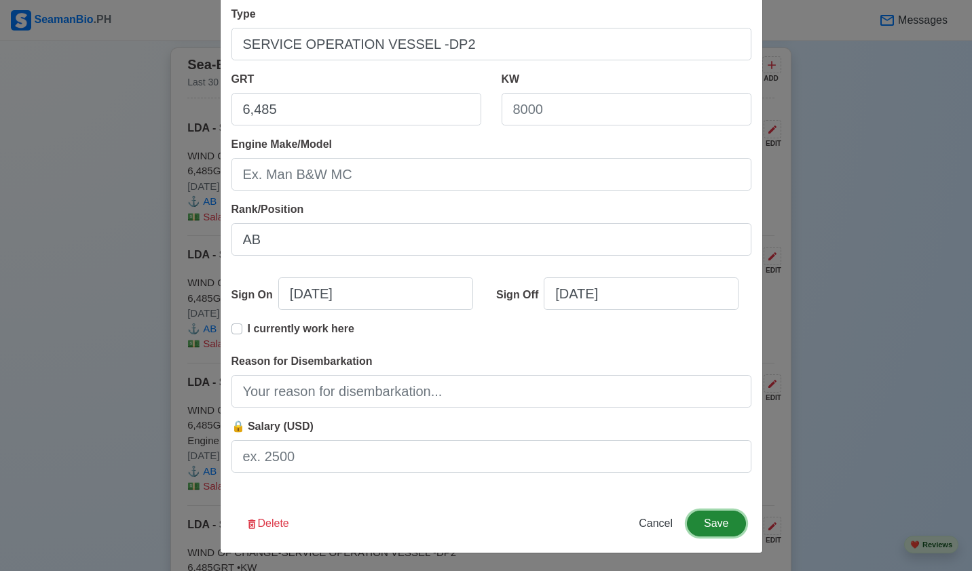
click at [700, 521] on button "Save" at bounding box center [716, 524] width 58 height 26
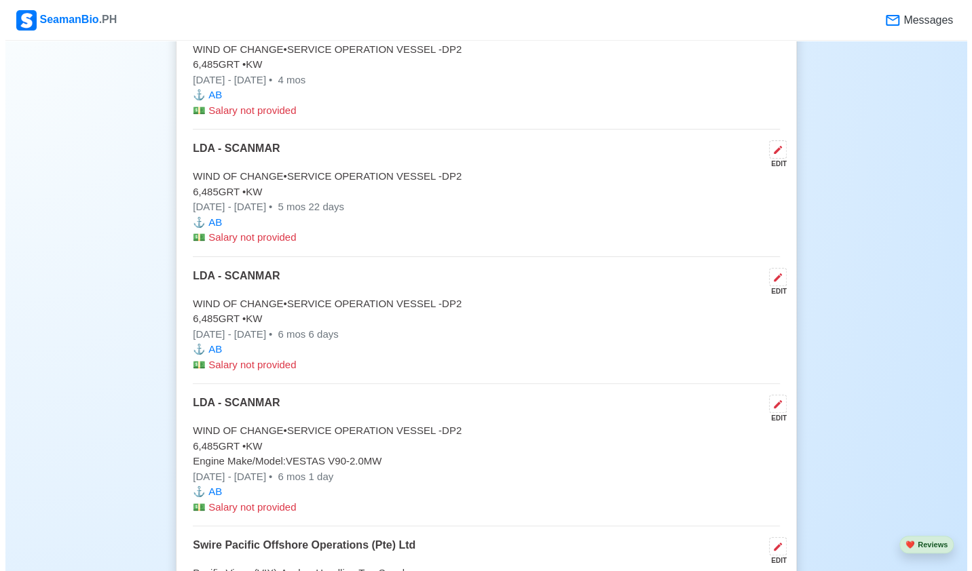
scroll to position [5872, 0]
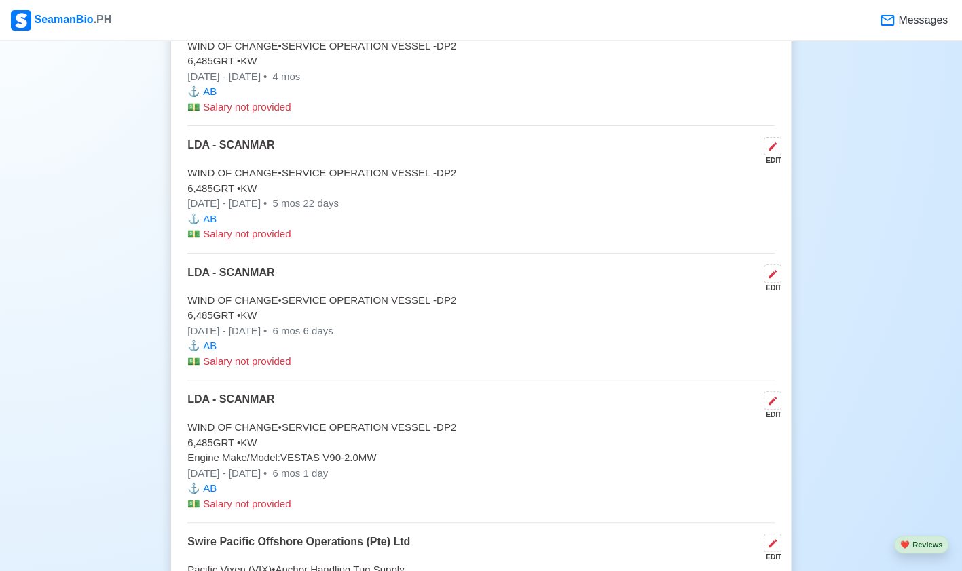
click at [766, 392] on button at bounding box center [773, 401] width 18 height 18
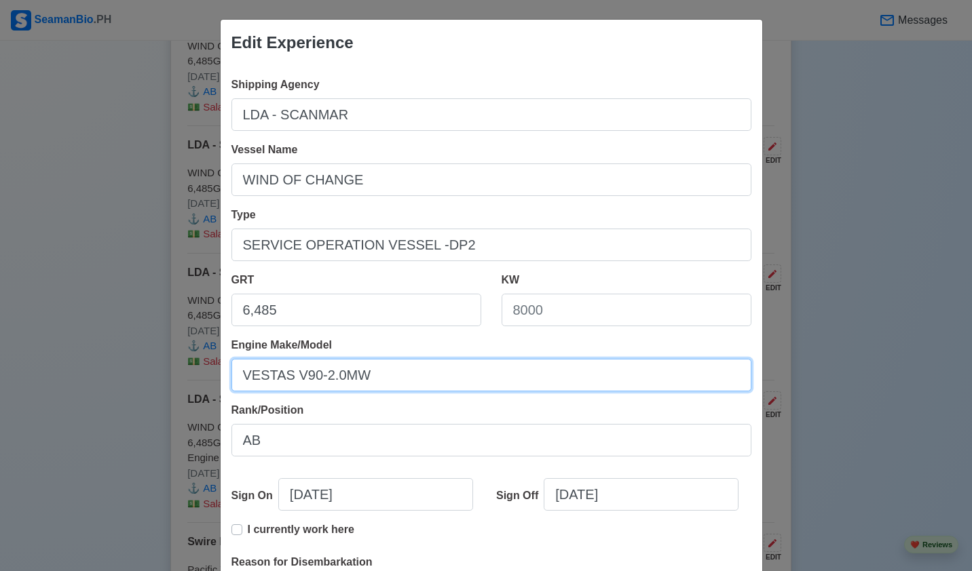
click at [504, 368] on input "VESTAS V90-2.0MW" at bounding box center [491, 375] width 520 height 33
type input "V"
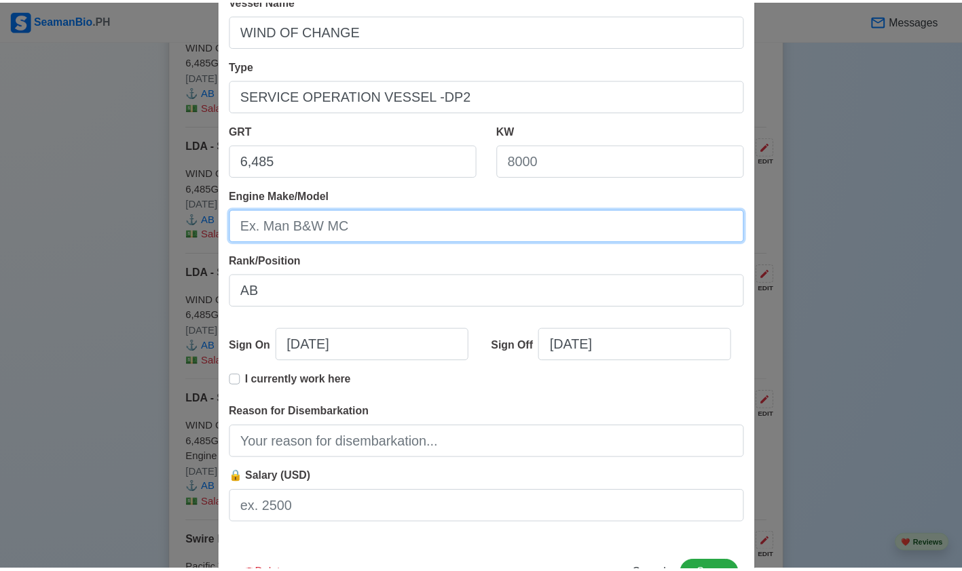
scroll to position [201, 0]
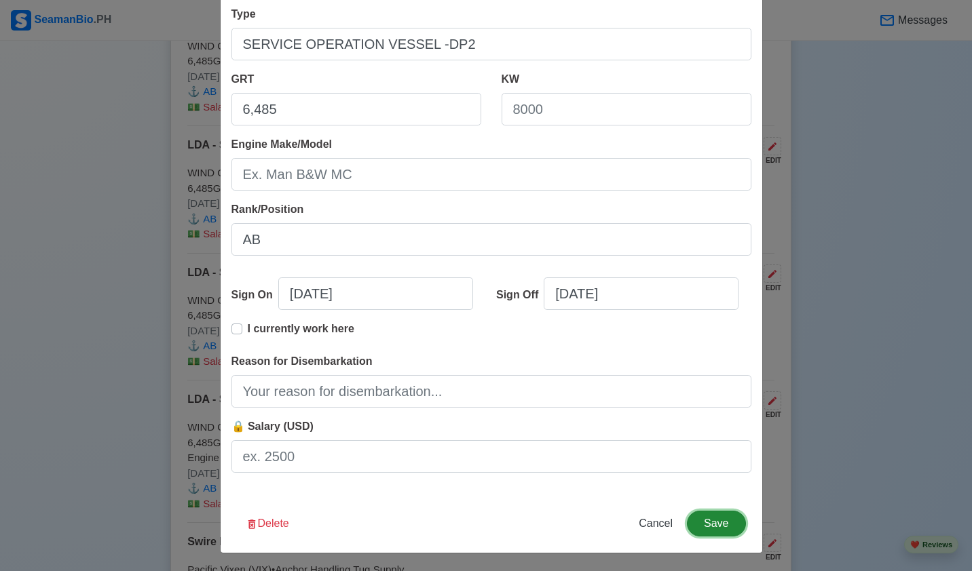
click at [698, 514] on button "Save" at bounding box center [716, 524] width 58 height 26
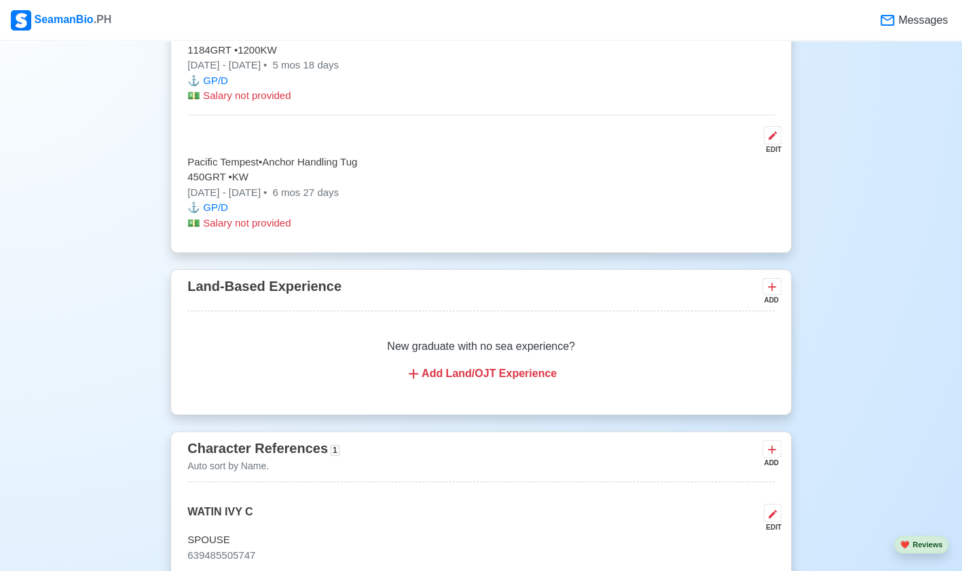
scroll to position [9066, 0]
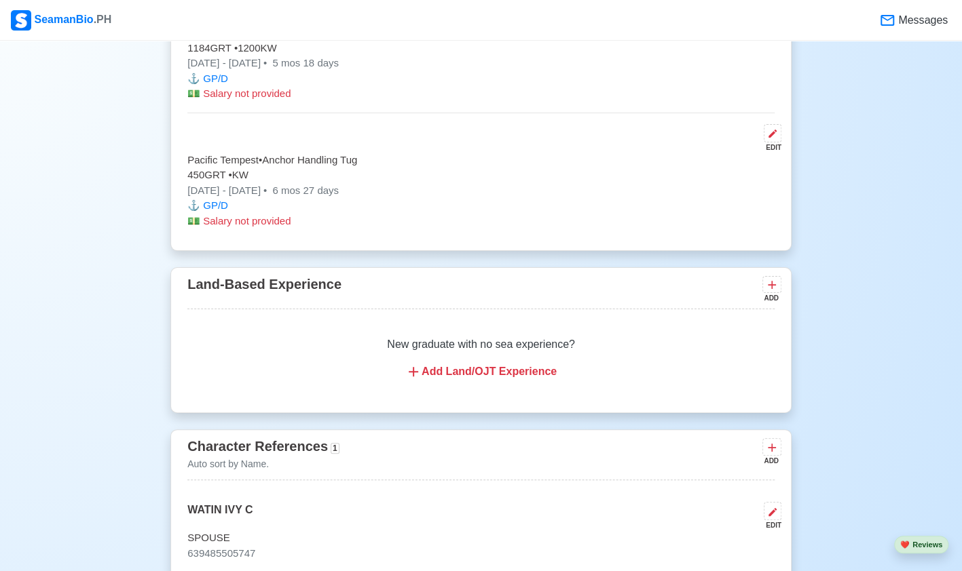
click at [773, 441] on icon at bounding box center [772, 448] width 14 height 14
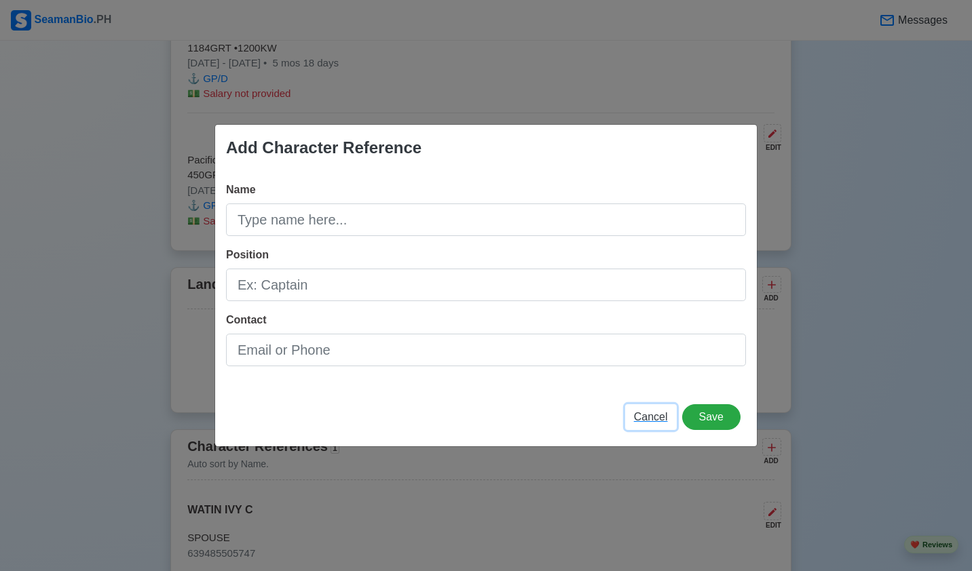
click at [668, 421] on span "Cancel" at bounding box center [651, 417] width 34 height 12
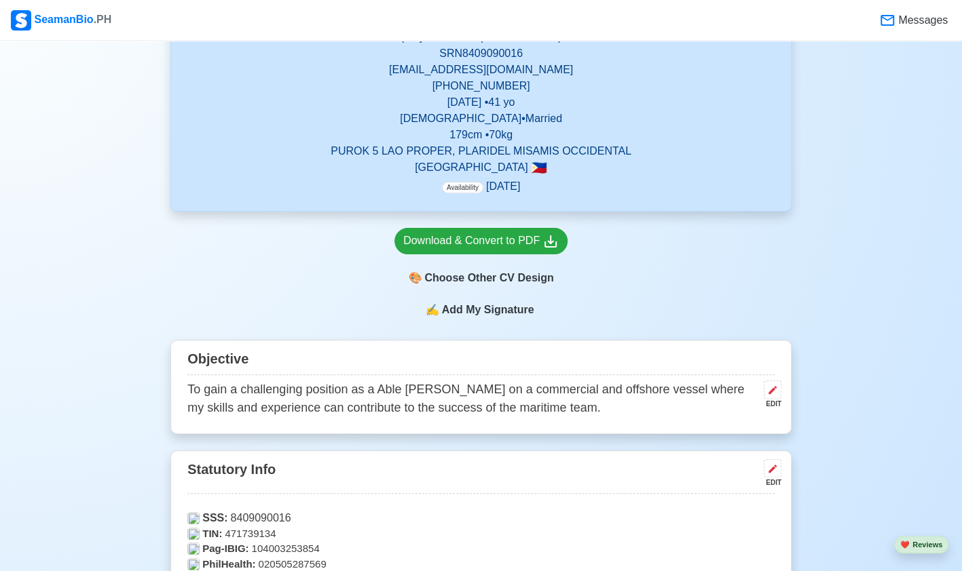
scroll to position [280, 0]
click at [490, 286] on div "🎨 Choose Other CV Design" at bounding box center [480, 279] width 173 height 26
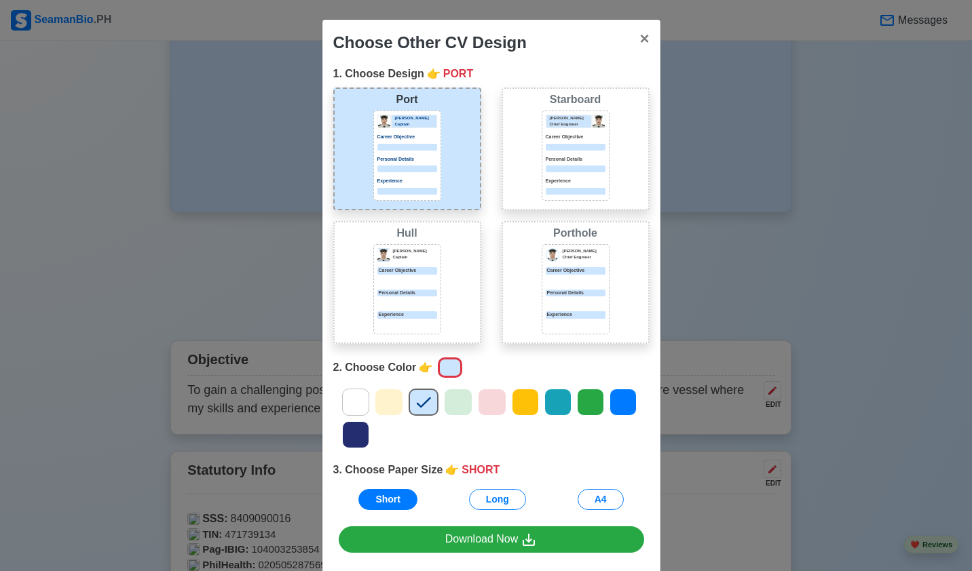
click at [466, 259] on div "[PERSON_NAME] [PERSON_NAME] Captain Career Objective Personal Details Experience" at bounding box center [407, 282] width 148 height 123
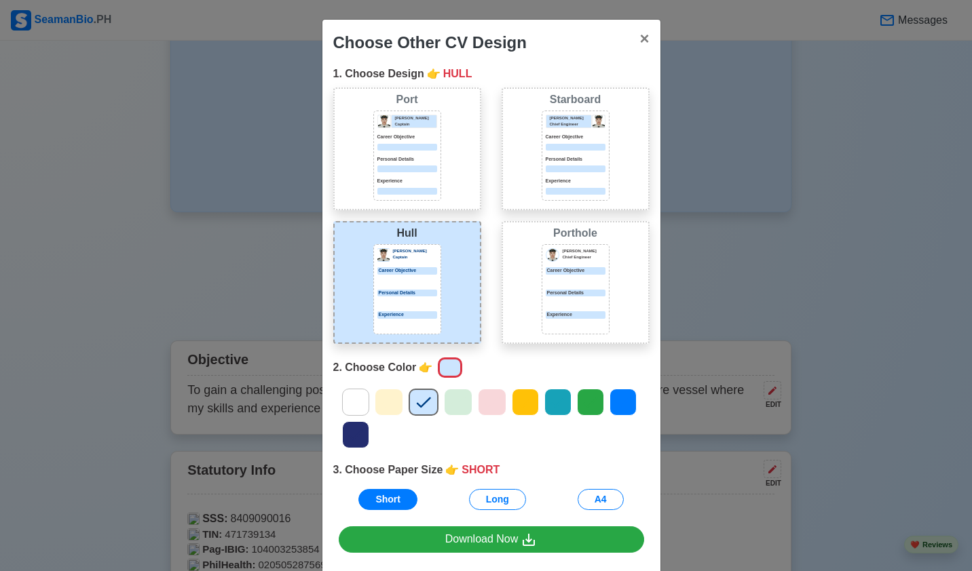
click at [546, 183] on p "Experience" at bounding box center [576, 181] width 60 height 7
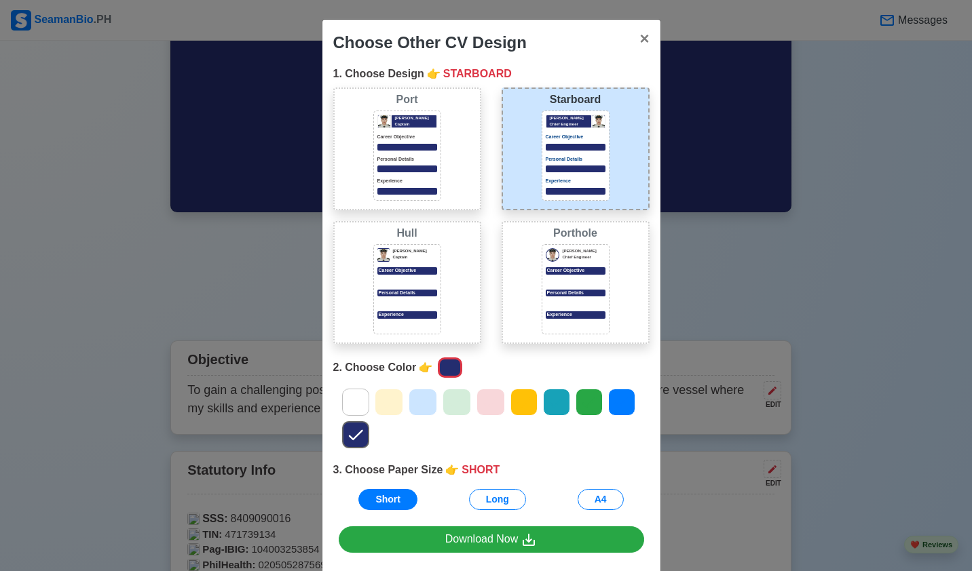
click at [618, 399] on icon at bounding box center [621, 403] width 14 height 11
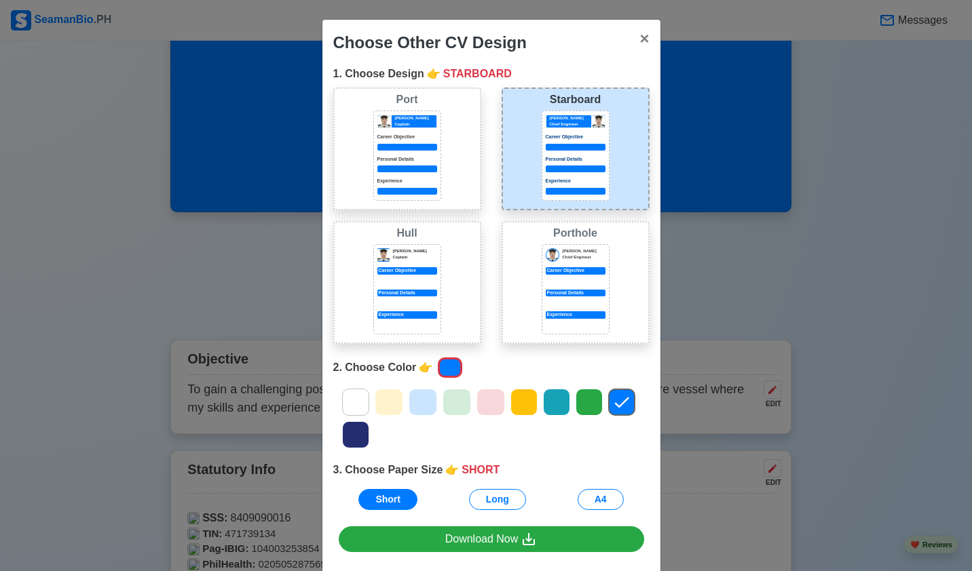
click at [349, 445] on icon at bounding box center [355, 435] width 20 height 20
click at [479, 498] on button "Long" at bounding box center [497, 499] width 57 height 21
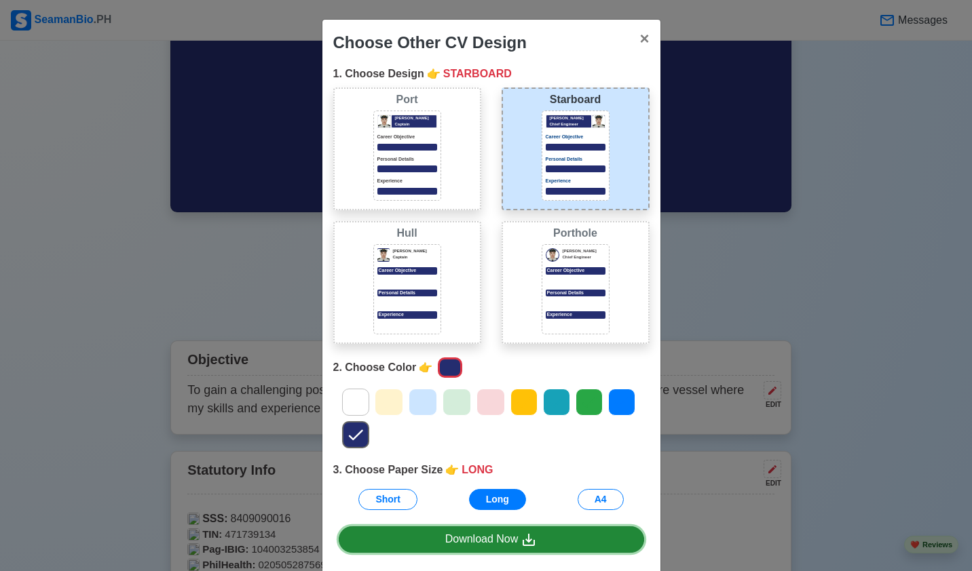
click at [452, 546] on div "Download Now" at bounding box center [491, 539] width 92 height 17
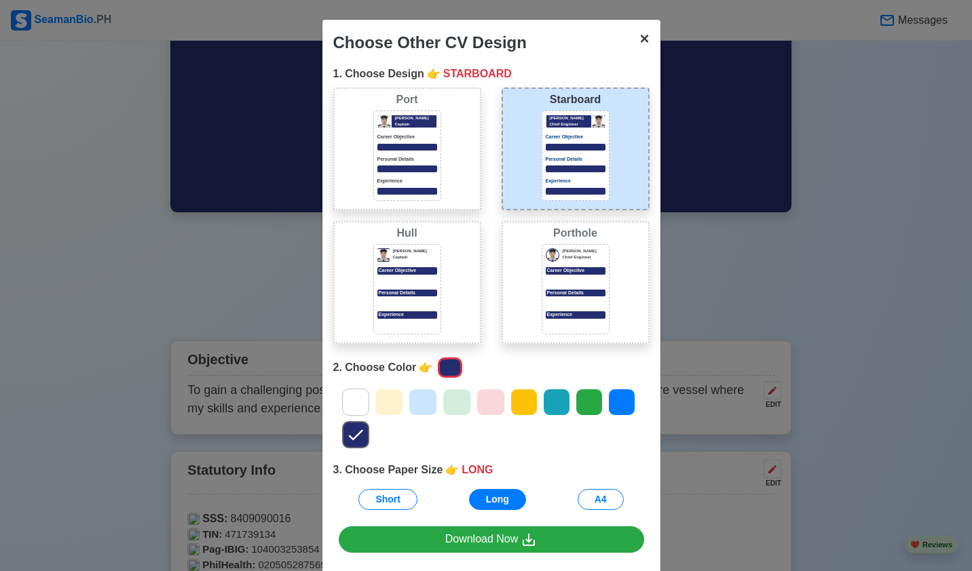
click at [639, 43] on span "×" at bounding box center [644, 38] width 10 height 18
click at [639, 39] on span "×" at bounding box center [644, 38] width 10 height 18
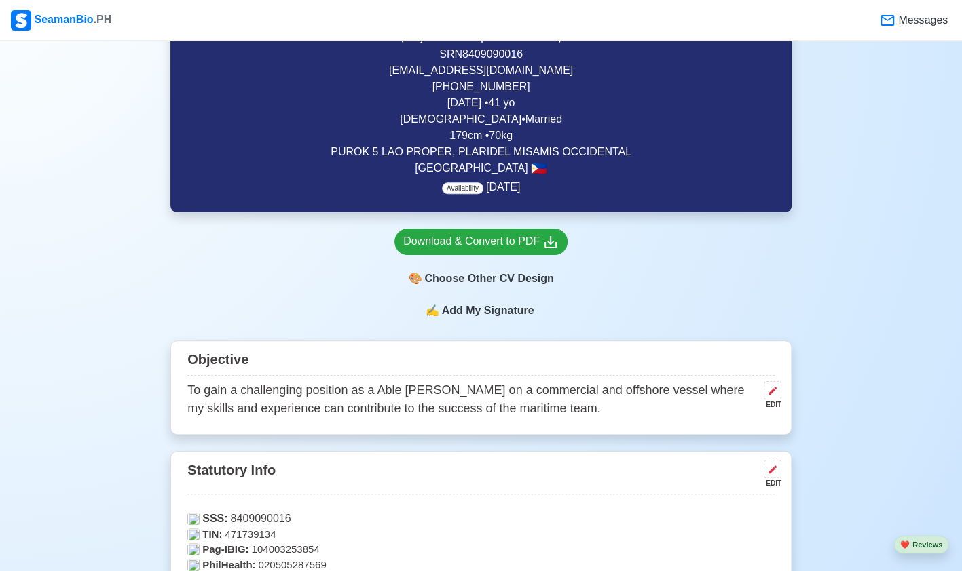
click at [775, 392] on icon at bounding box center [772, 391] width 11 height 11
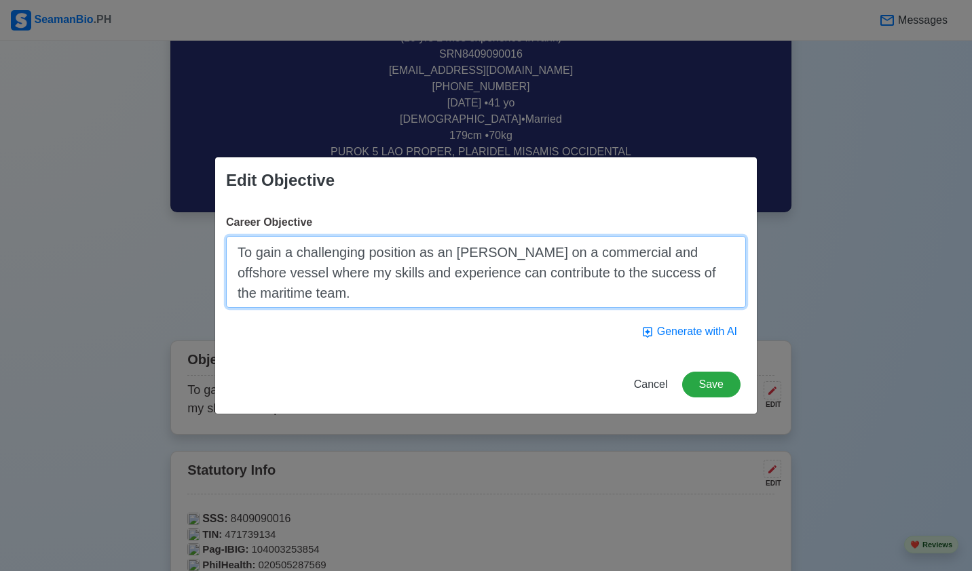
type textarea "To gain a challenging position as an [PERSON_NAME] on a commercial and offshore…"
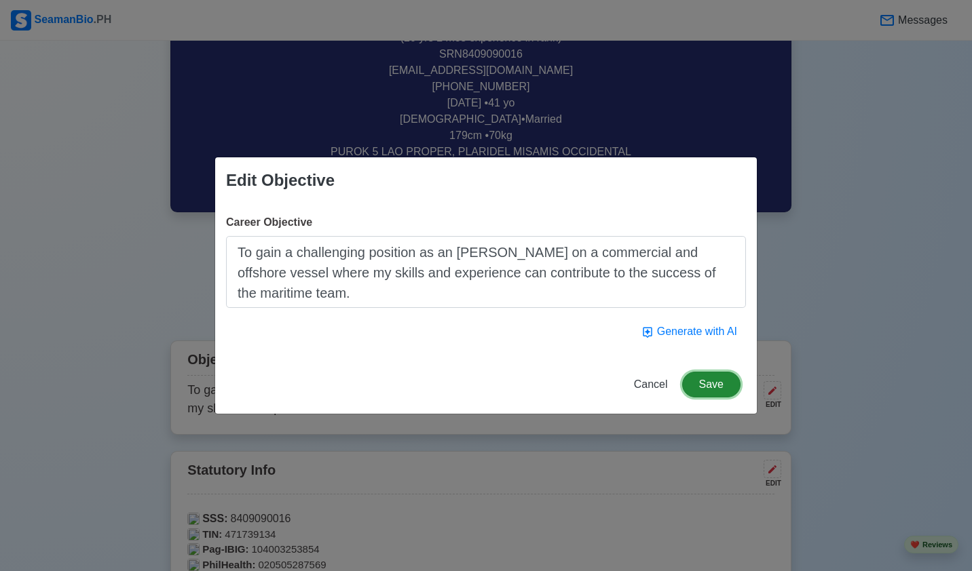
click at [698, 389] on button "Save" at bounding box center [711, 385] width 58 height 26
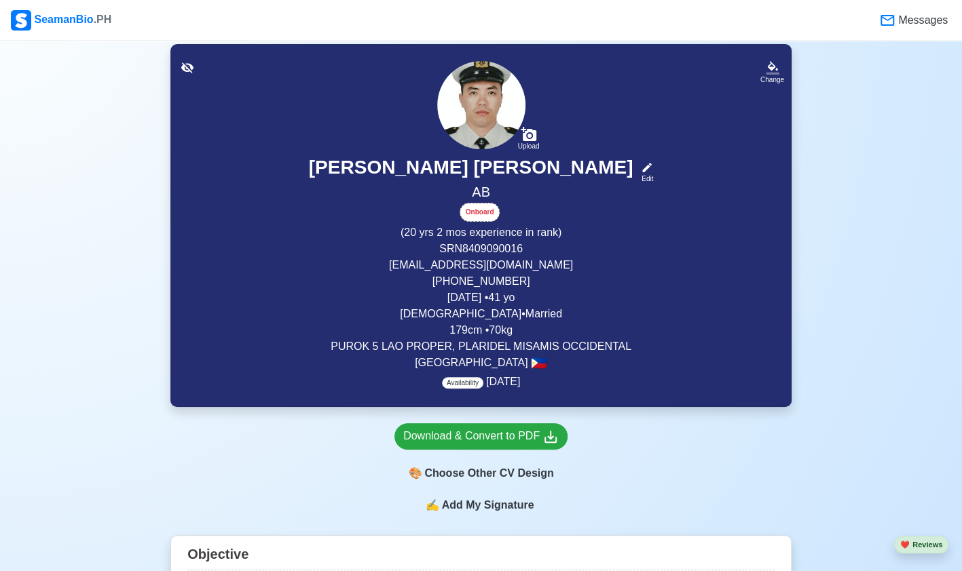
scroll to position [100, 0]
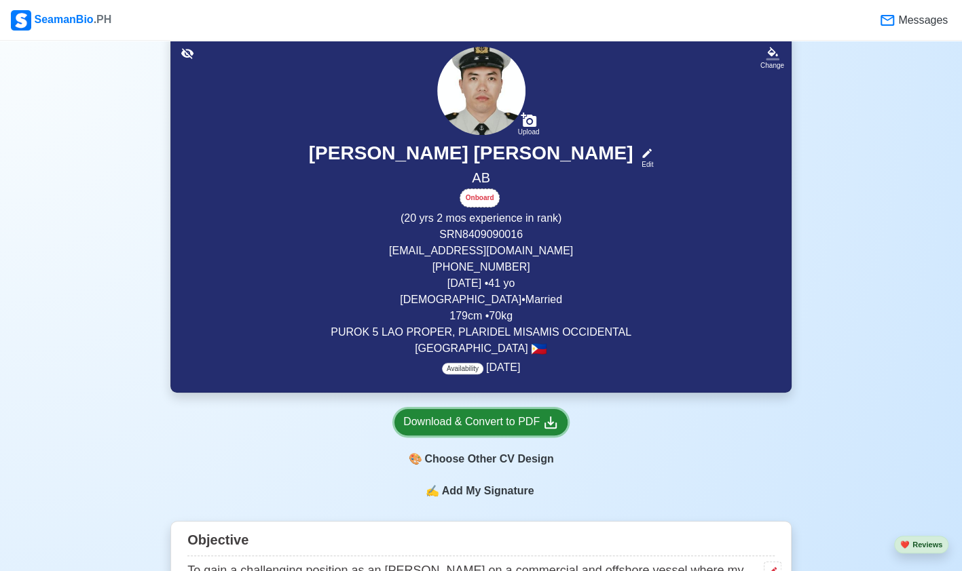
click at [484, 419] on div "Download & Convert to PDF" at bounding box center [480, 422] width 155 height 17
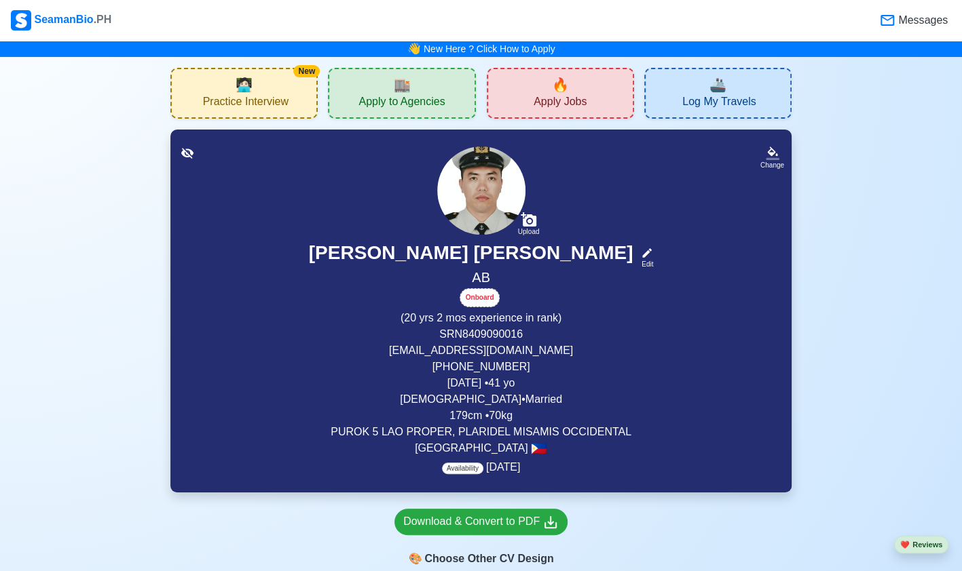
click at [424, 101] on span "Apply to Agencies" at bounding box center [401, 103] width 86 height 17
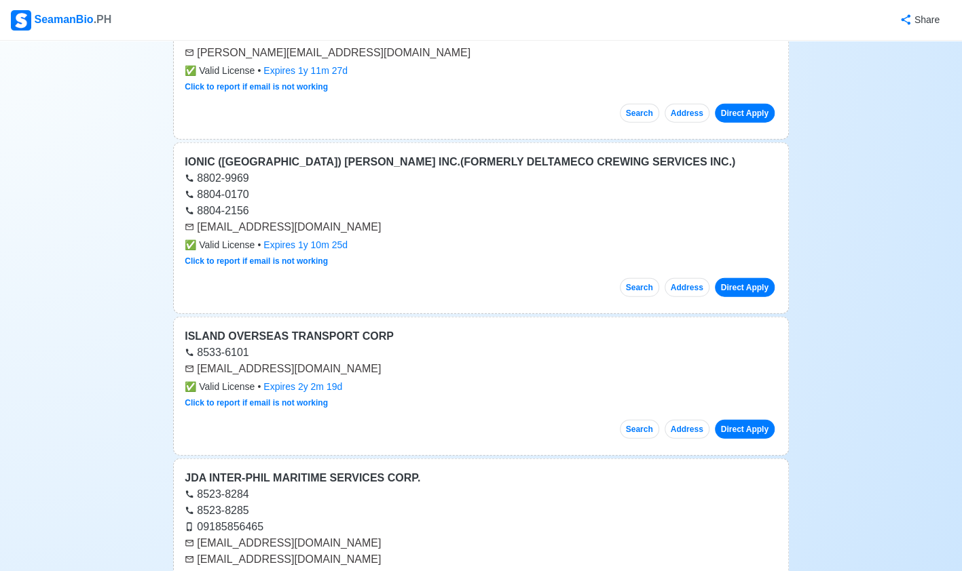
scroll to position [1710, 0]
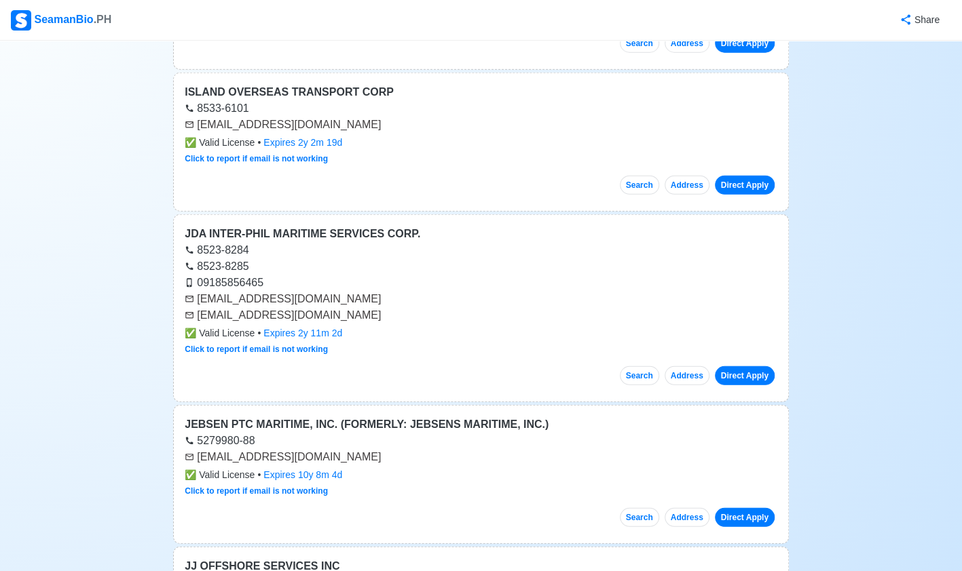
click at [337, 165] on div "Search Address Direct Apply" at bounding box center [481, 180] width 593 height 30
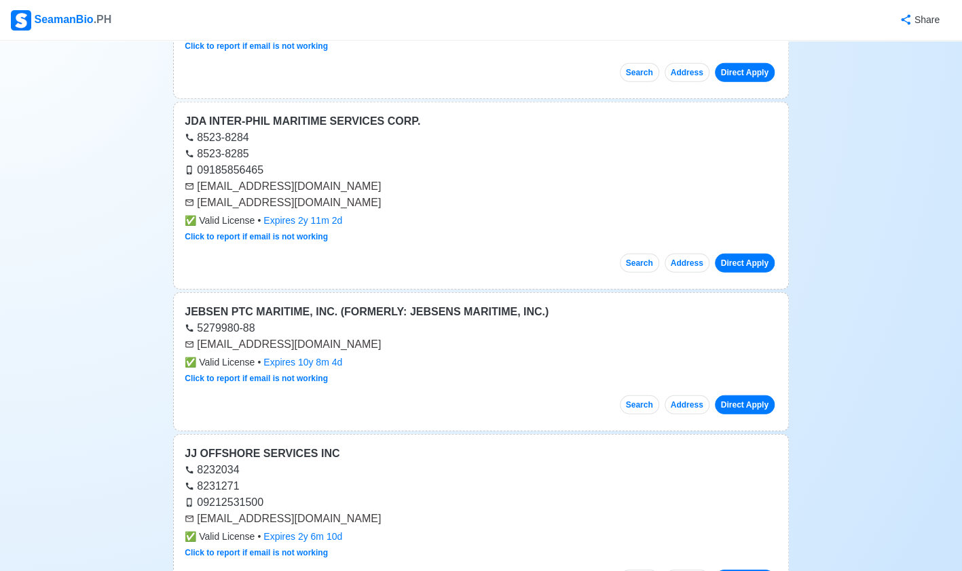
scroll to position [2157, 0]
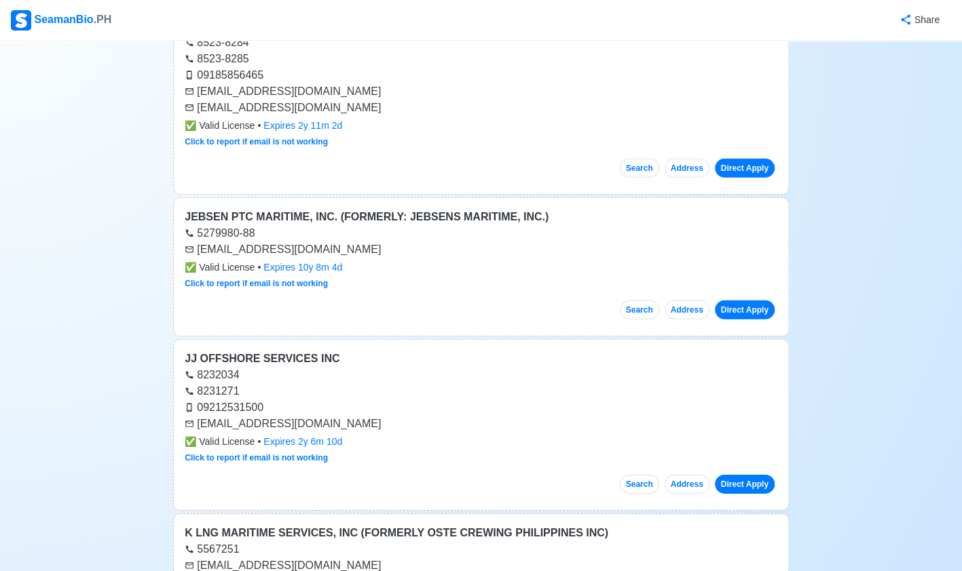
click at [682, 301] on button "Address" at bounding box center [686, 310] width 45 height 19
click at [641, 301] on button "Search" at bounding box center [639, 310] width 39 height 19
click at [737, 301] on link "Direct Apply" at bounding box center [745, 310] width 60 height 19
click at [728, 301] on link "Direct Apply" at bounding box center [745, 310] width 60 height 19
click at [747, 301] on link "Direct Apply" at bounding box center [745, 310] width 60 height 19
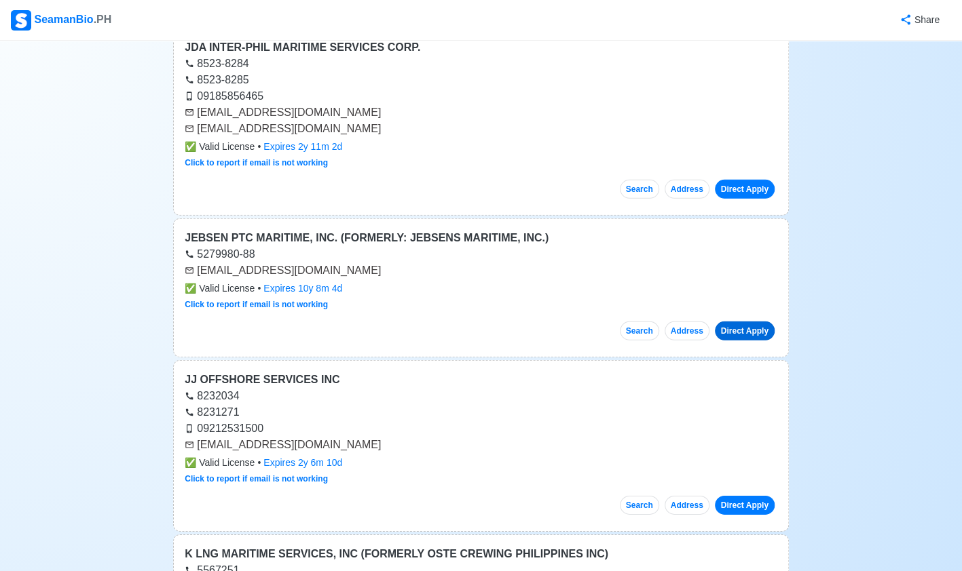
scroll to position [2135, 0]
